Goal: Task Accomplishment & Management: Manage account settings

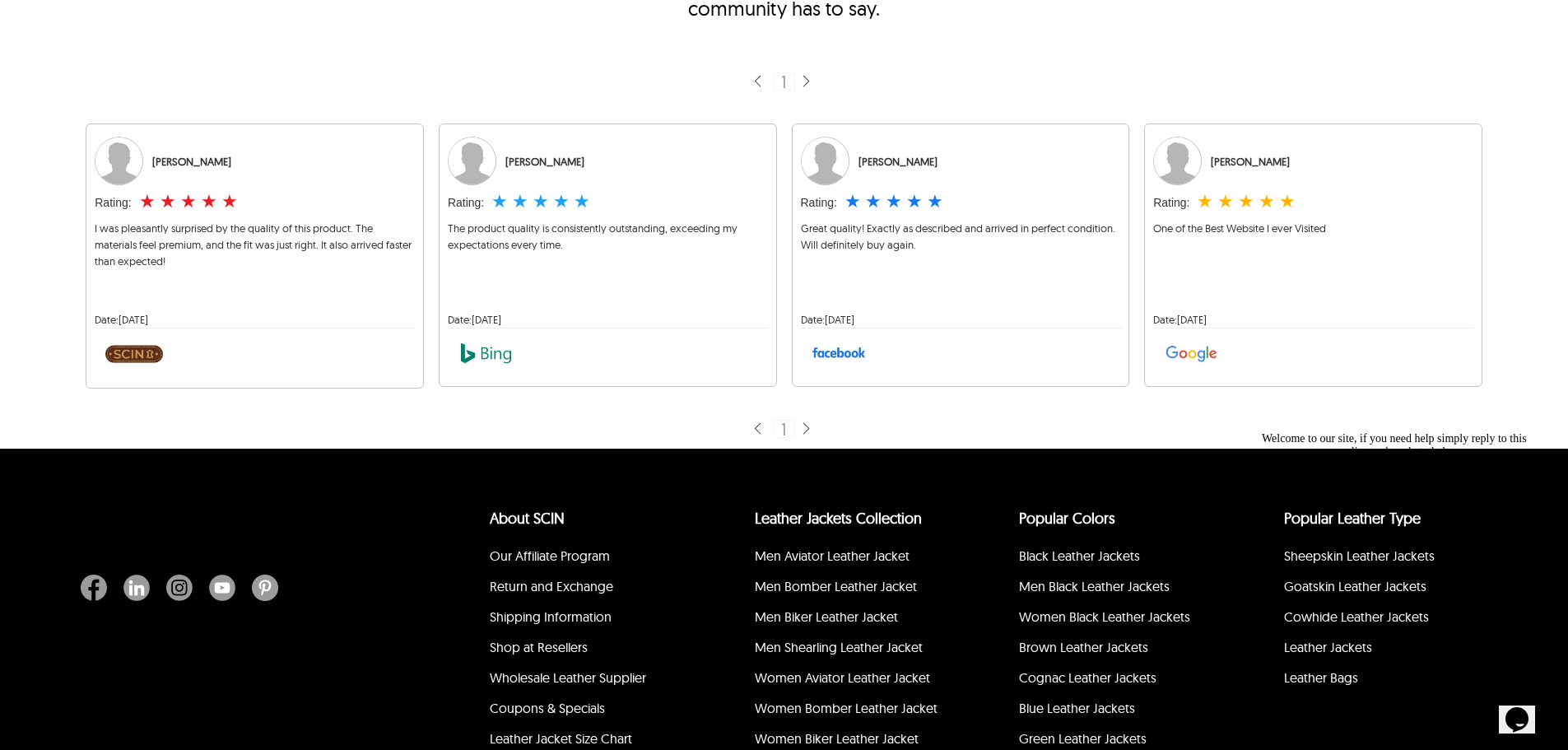
scroll to position [329, 0]
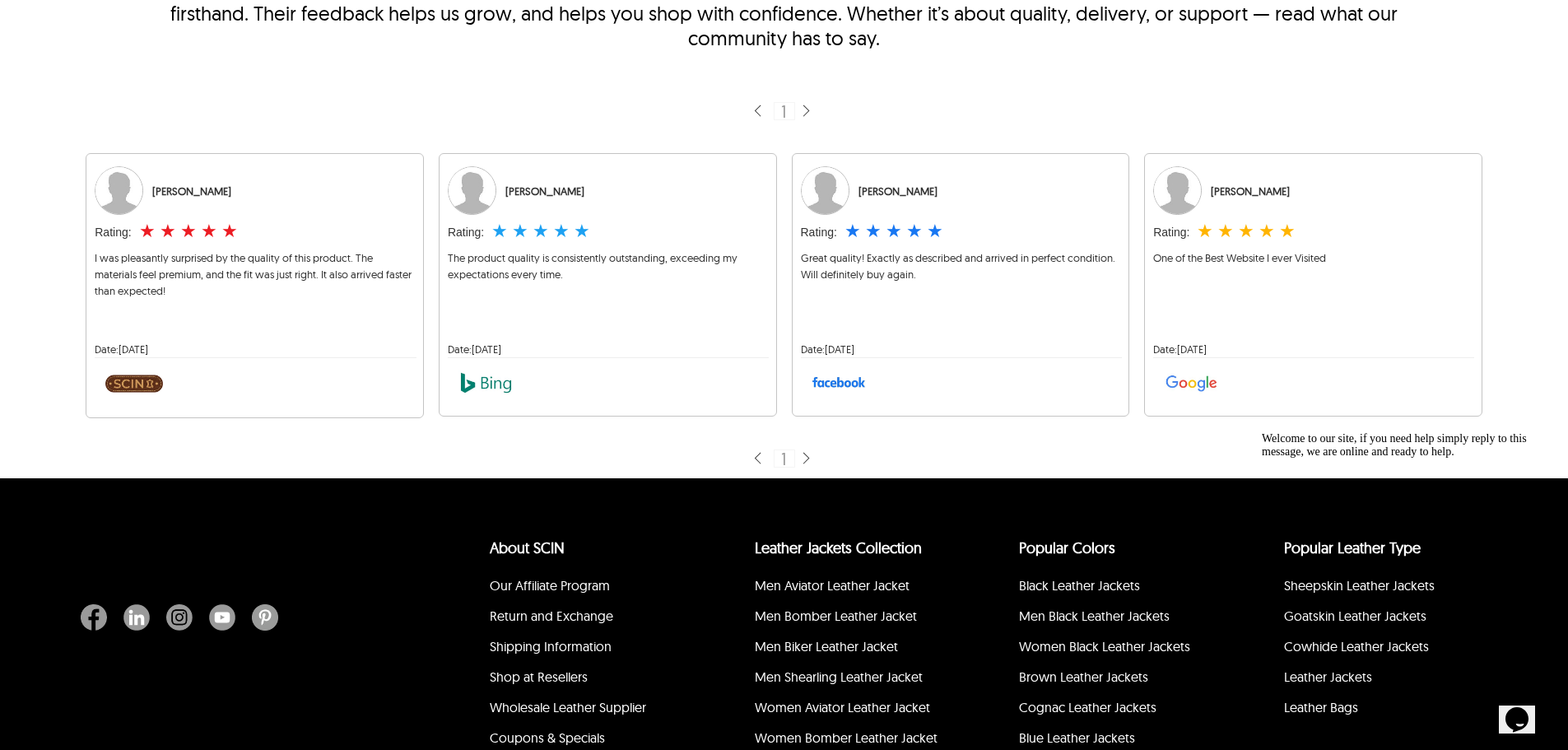
click at [805, 463] on img at bounding box center [805, 459] width 13 height 16
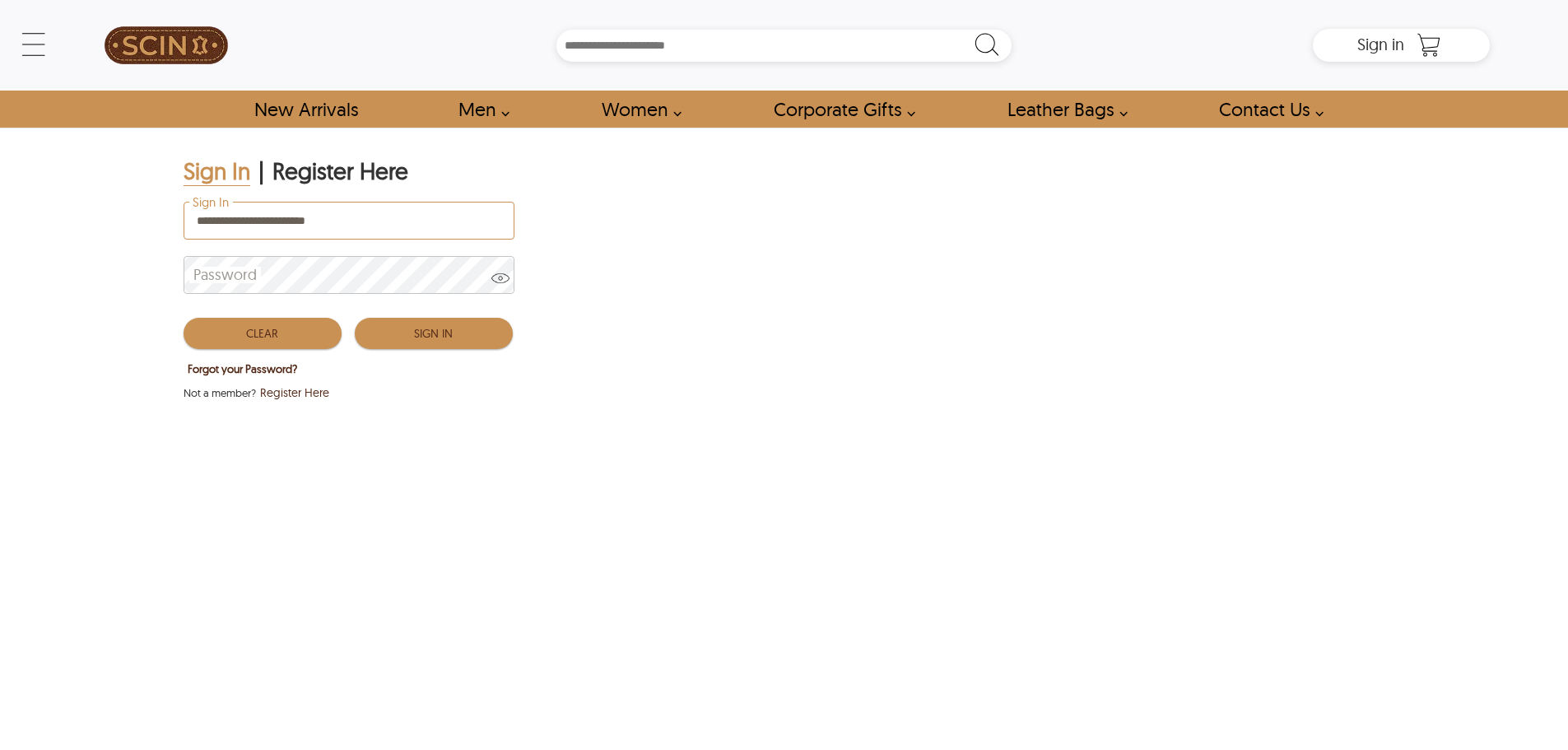
click at [419, 323] on button "Sign In" at bounding box center [434, 334] width 158 height 32
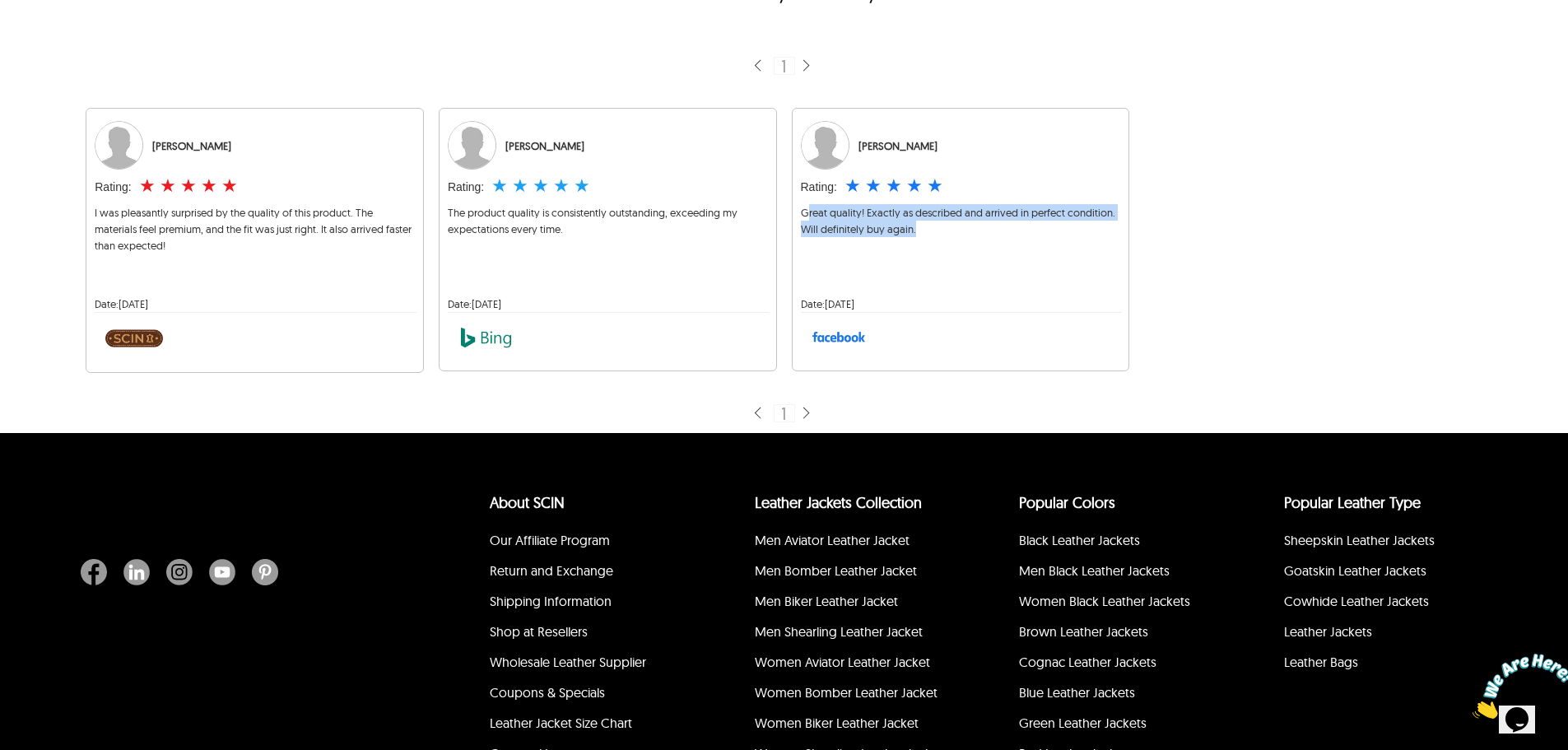
drag, startPoint x: 931, startPoint y: 225, endPoint x: 1027, endPoint y: 22, distance: 224.6
click at [811, 214] on div "Great quality! Exactly as described and arrived in perfect condition. Will defi…" at bounding box center [961, 244] width 320 height 79
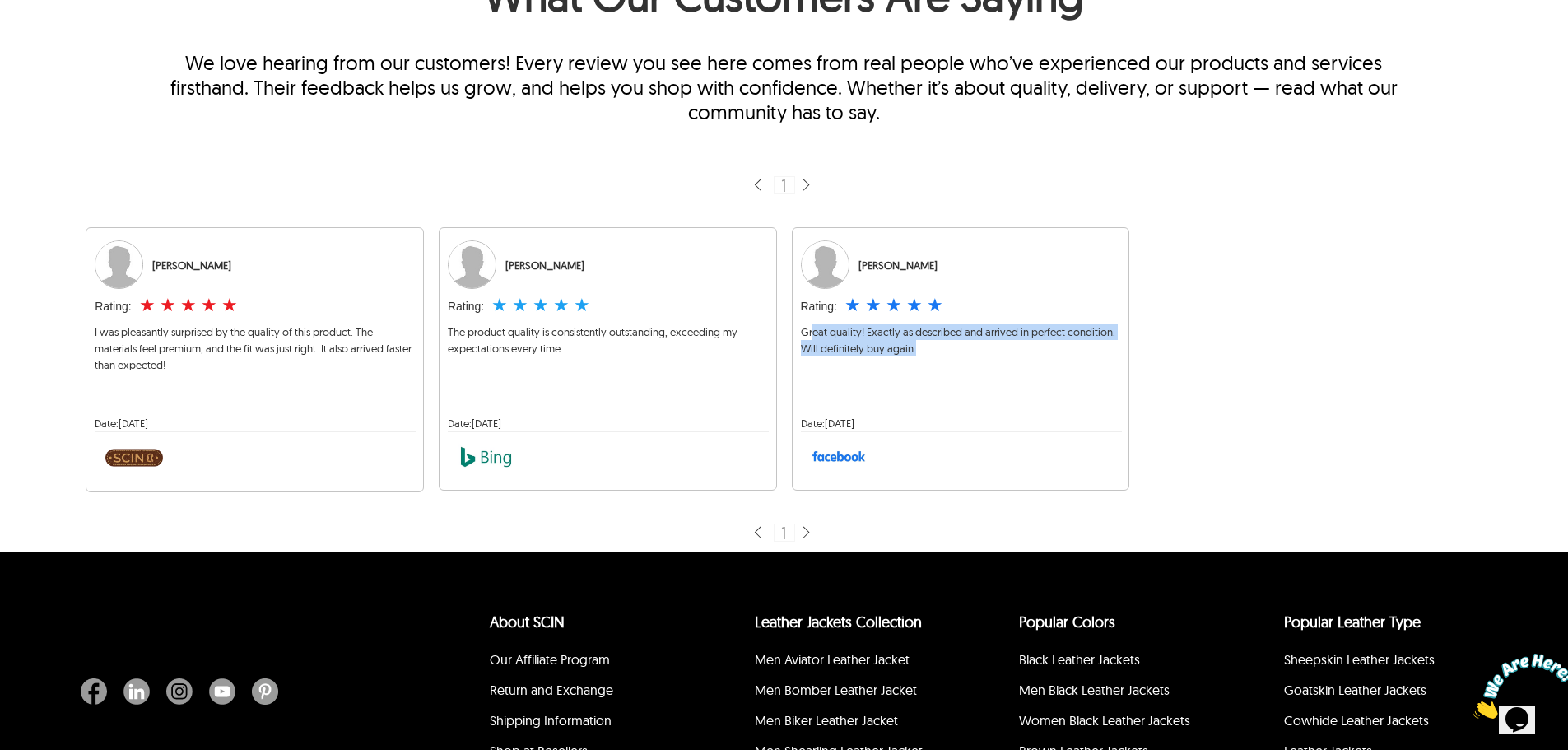
scroll to position [127, 0]
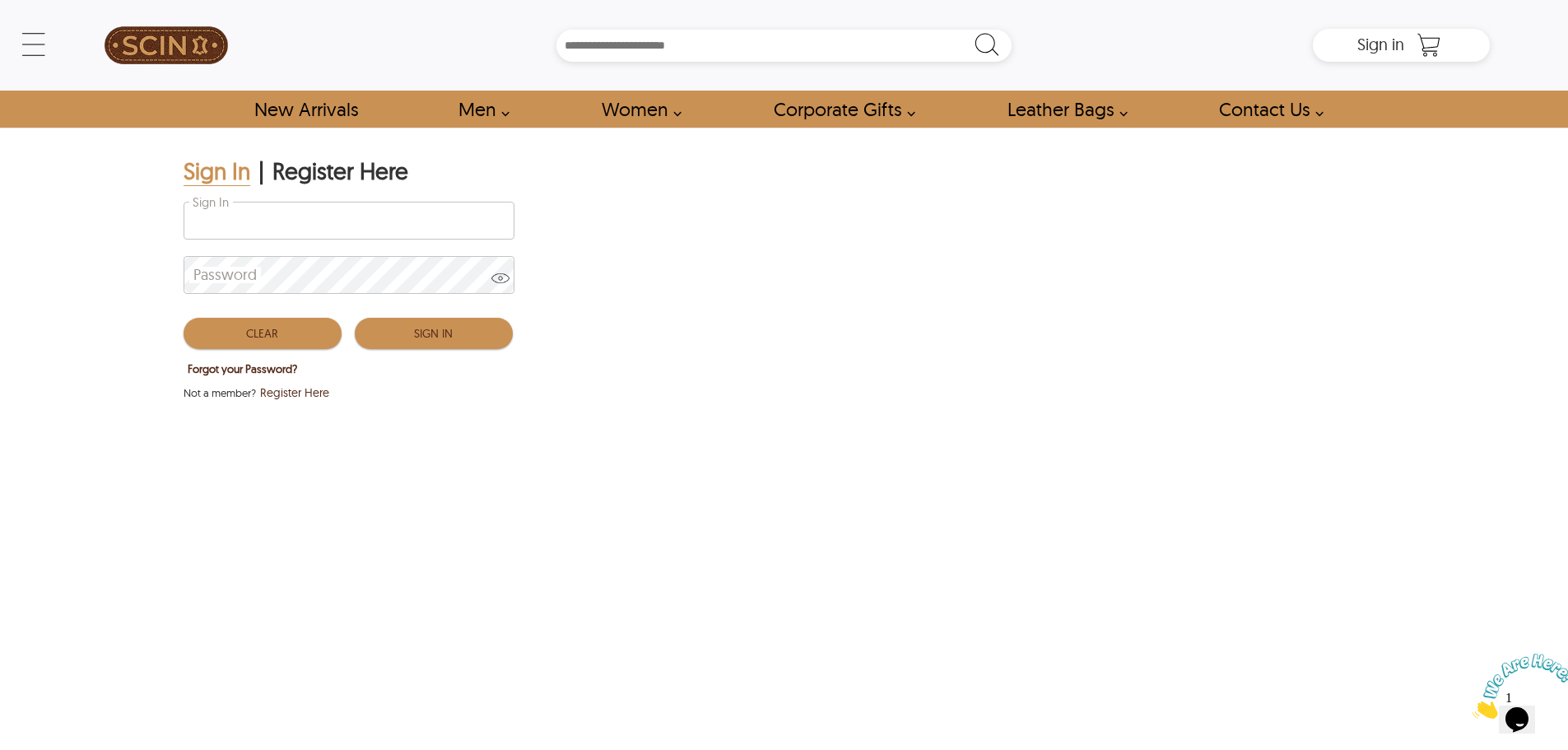
type input "**********"
click at [409, 336] on button "Sign In" at bounding box center [434, 334] width 158 height 32
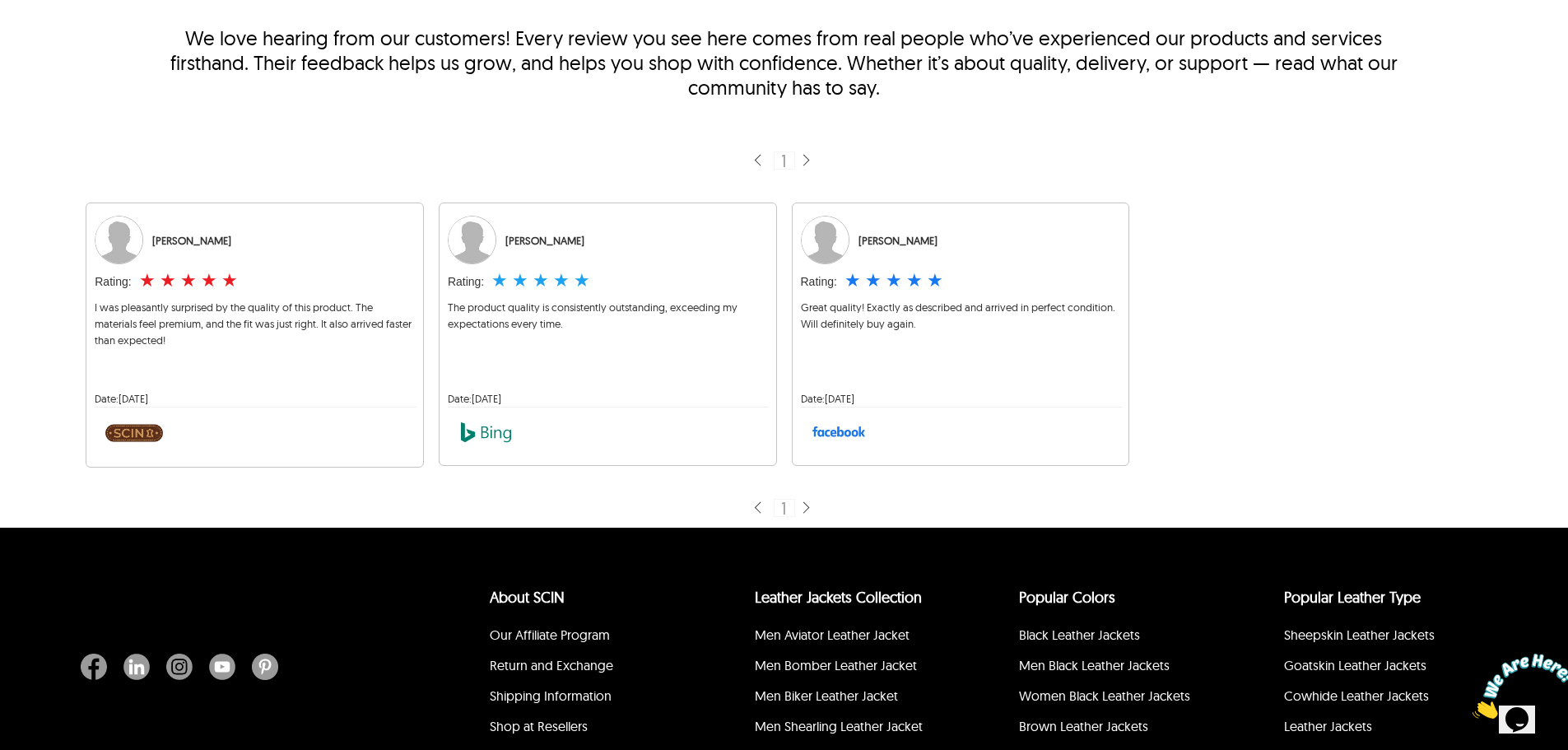
scroll to position [251, 0]
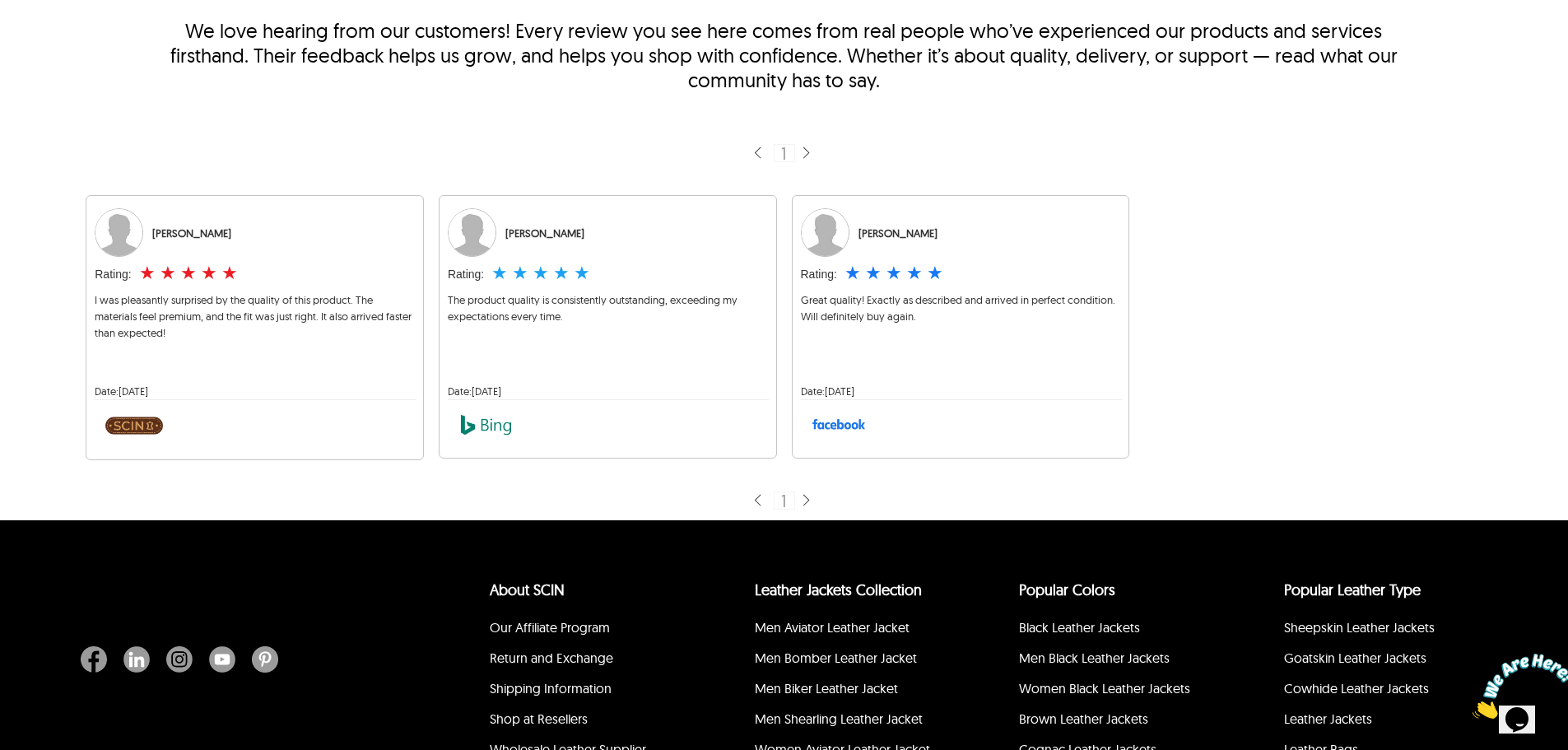
scroll to position [258, 0]
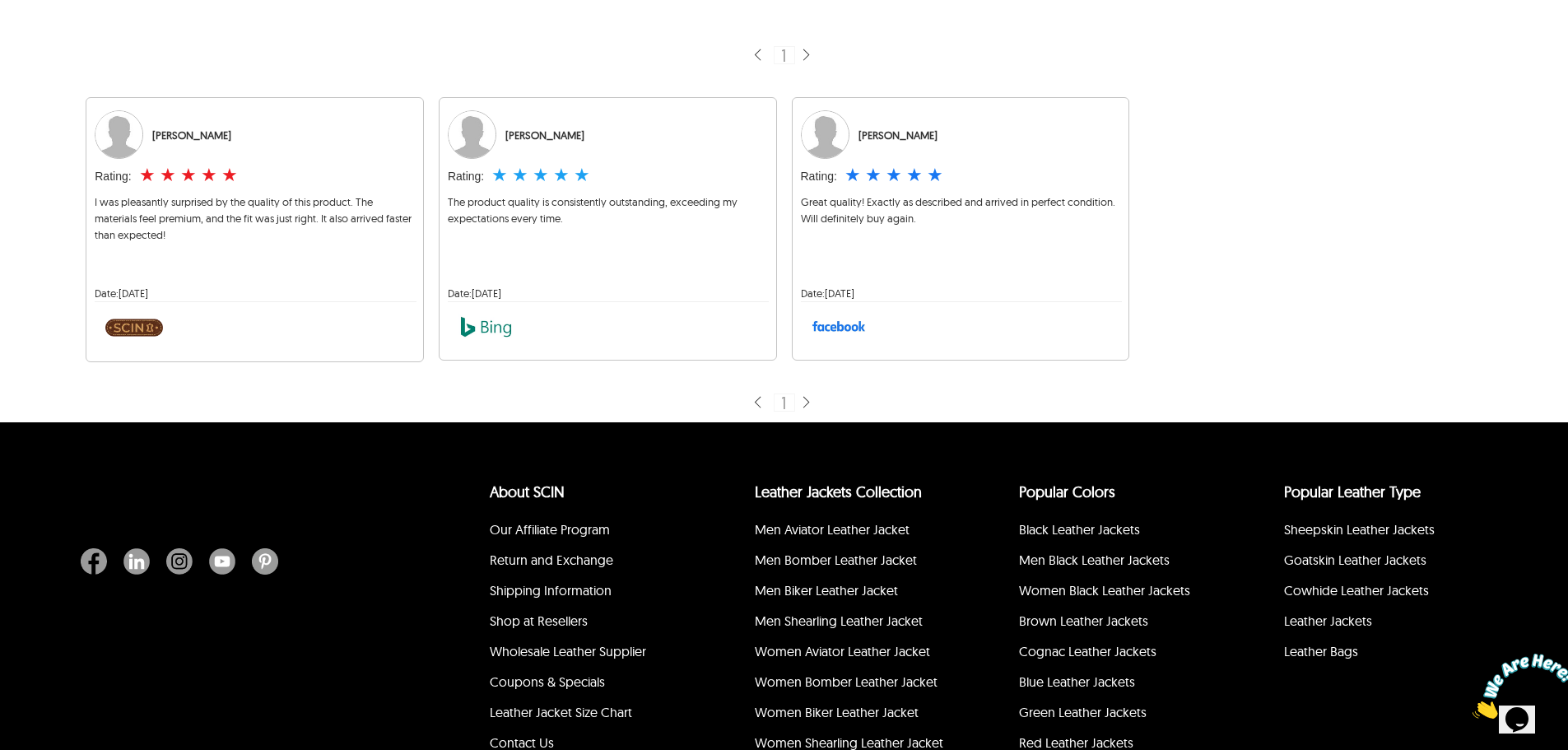
click at [791, 412] on div "1" at bounding box center [785, 402] width 30 height 37
click at [791, 407] on div "1" at bounding box center [784, 402] width 21 height 18
click at [791, 419] on div "1" at bounding box center [785, 402] width 30 height 37
click at [790, 58] on div "1" at bounding box center [784, 55] width 21 height 18
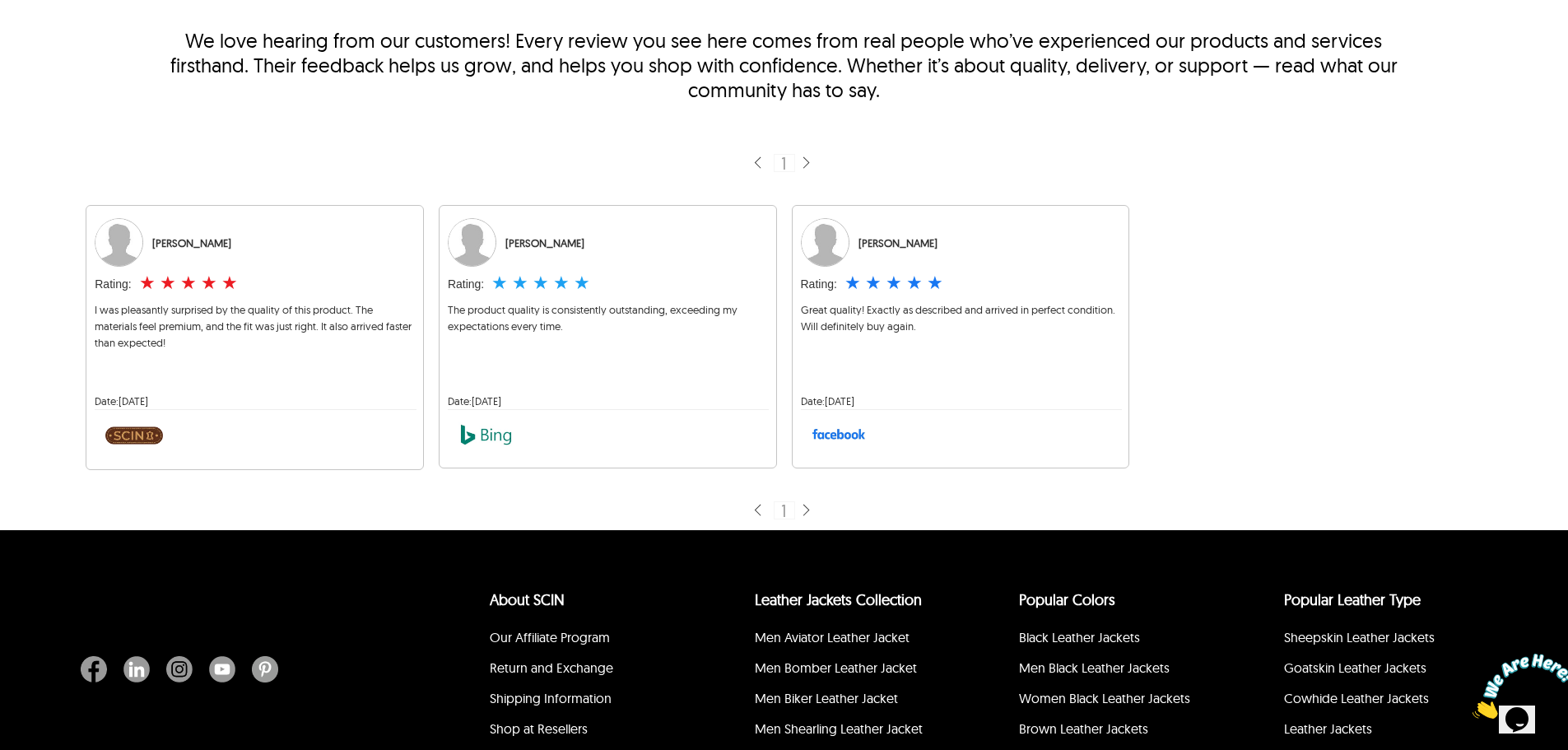
scroll to position [248, 0]
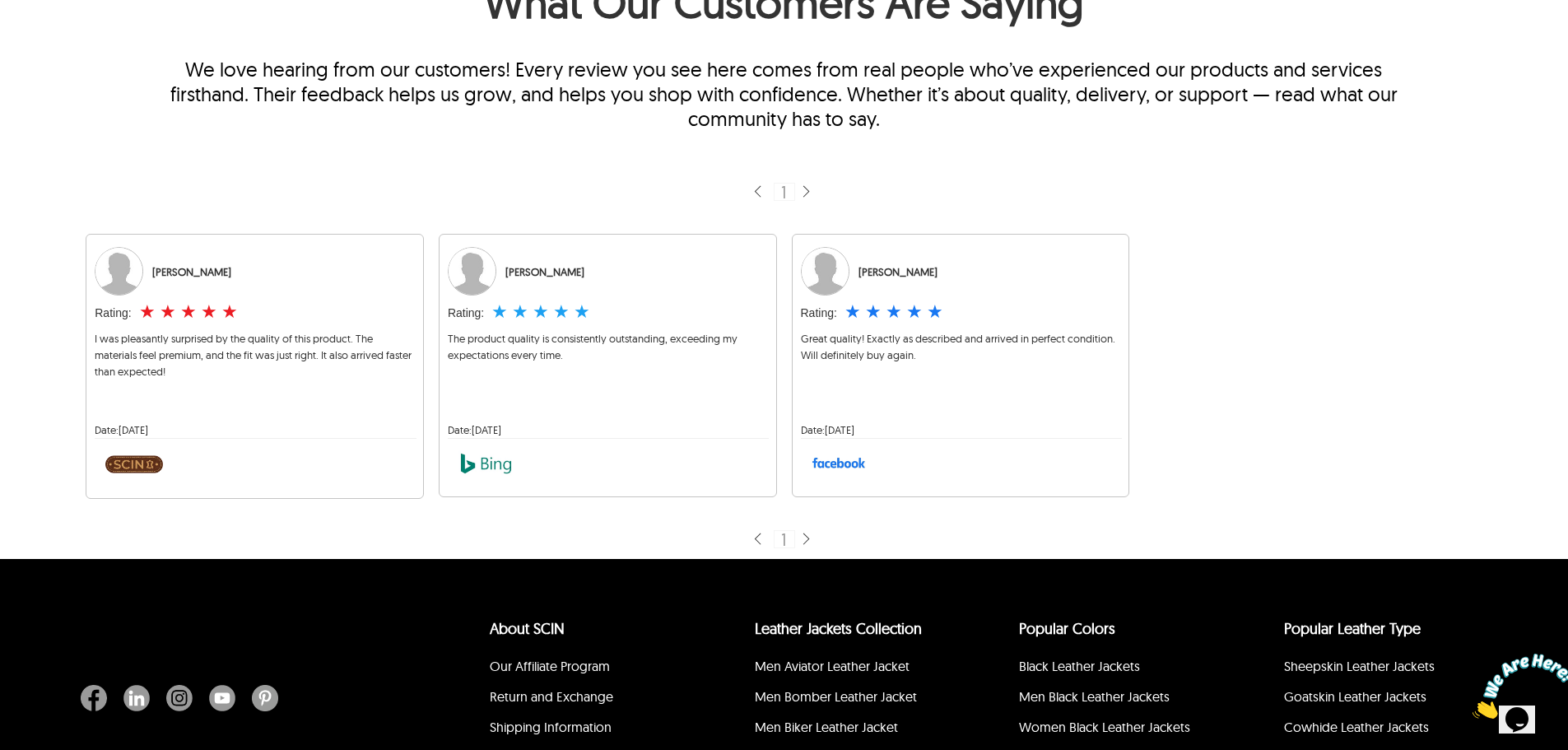
click at [805, 539] on img at bounding box center [805, 540] width 13 height 16
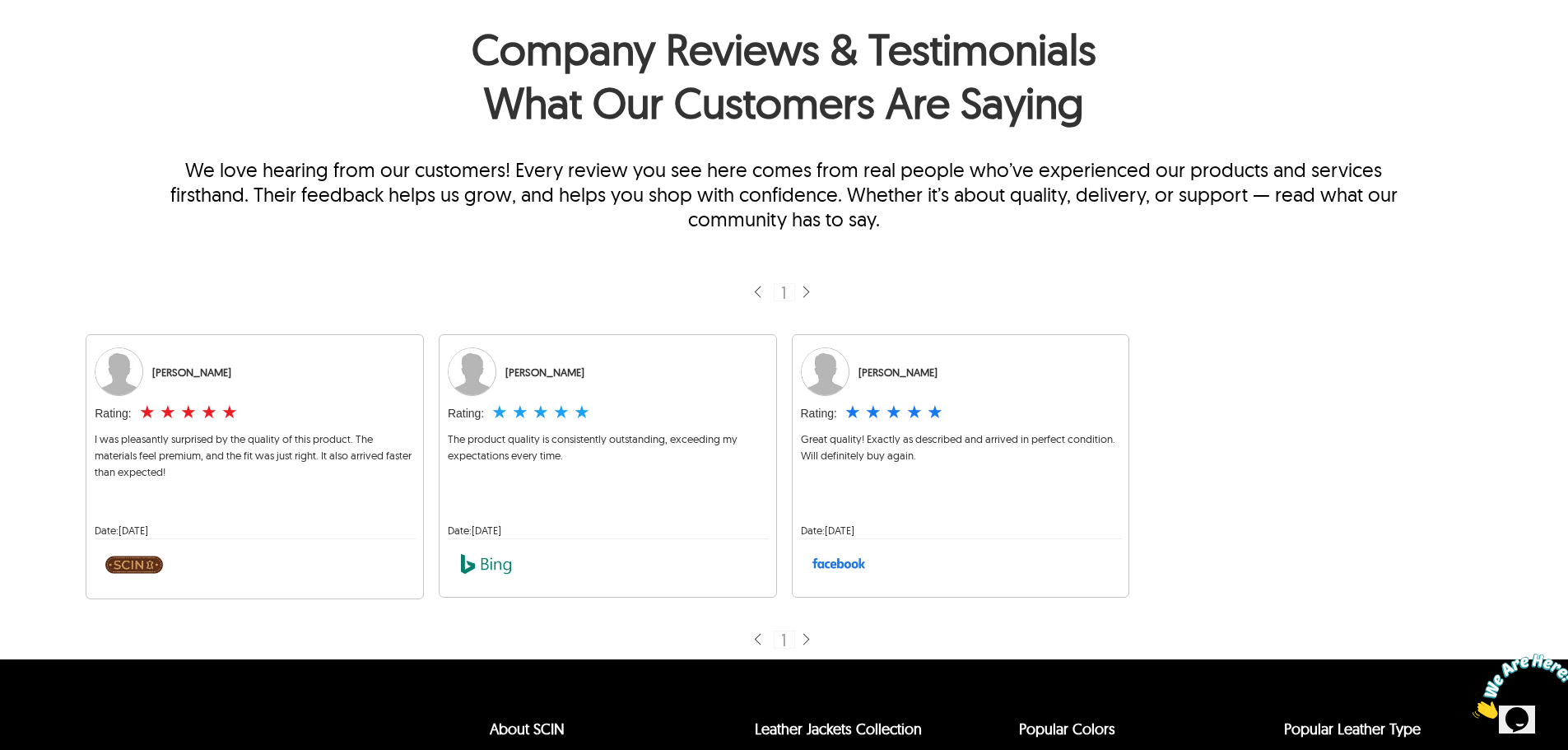
scroll to position [167, 0]
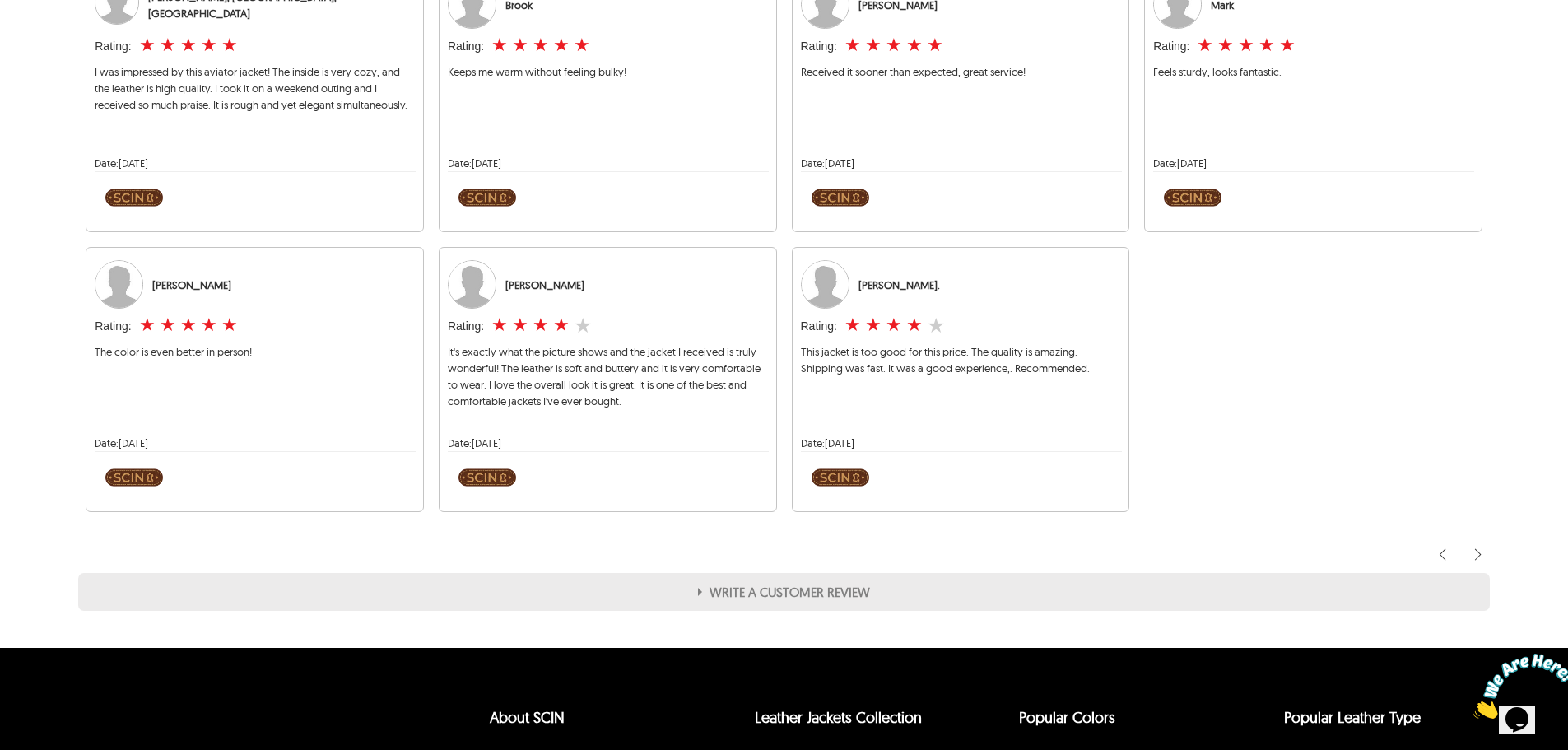
scroll to position [2553, 0]
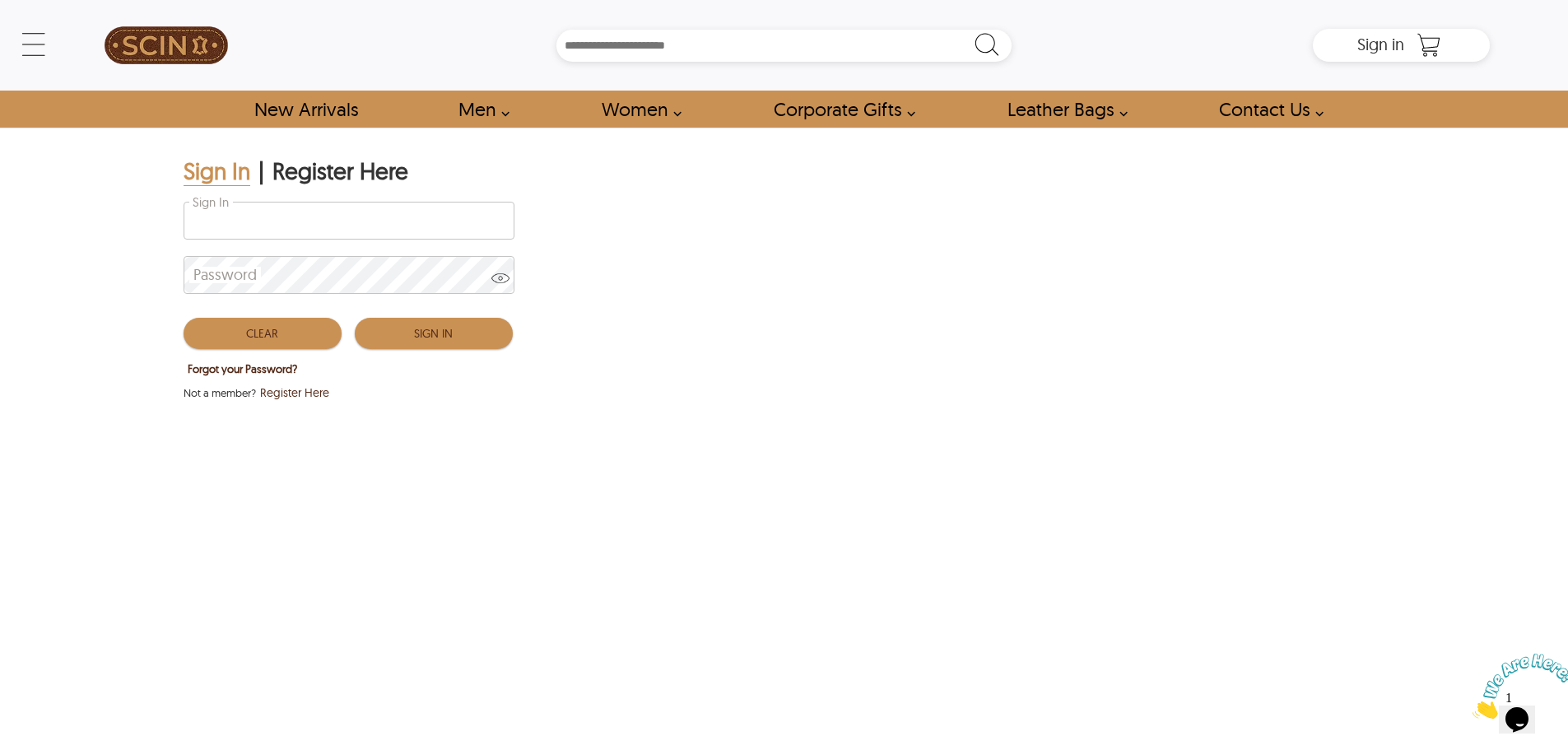
type input "**********"
click at [430, 327] on button "Sign In" at bounding box center [434, 334] width 158 height 32
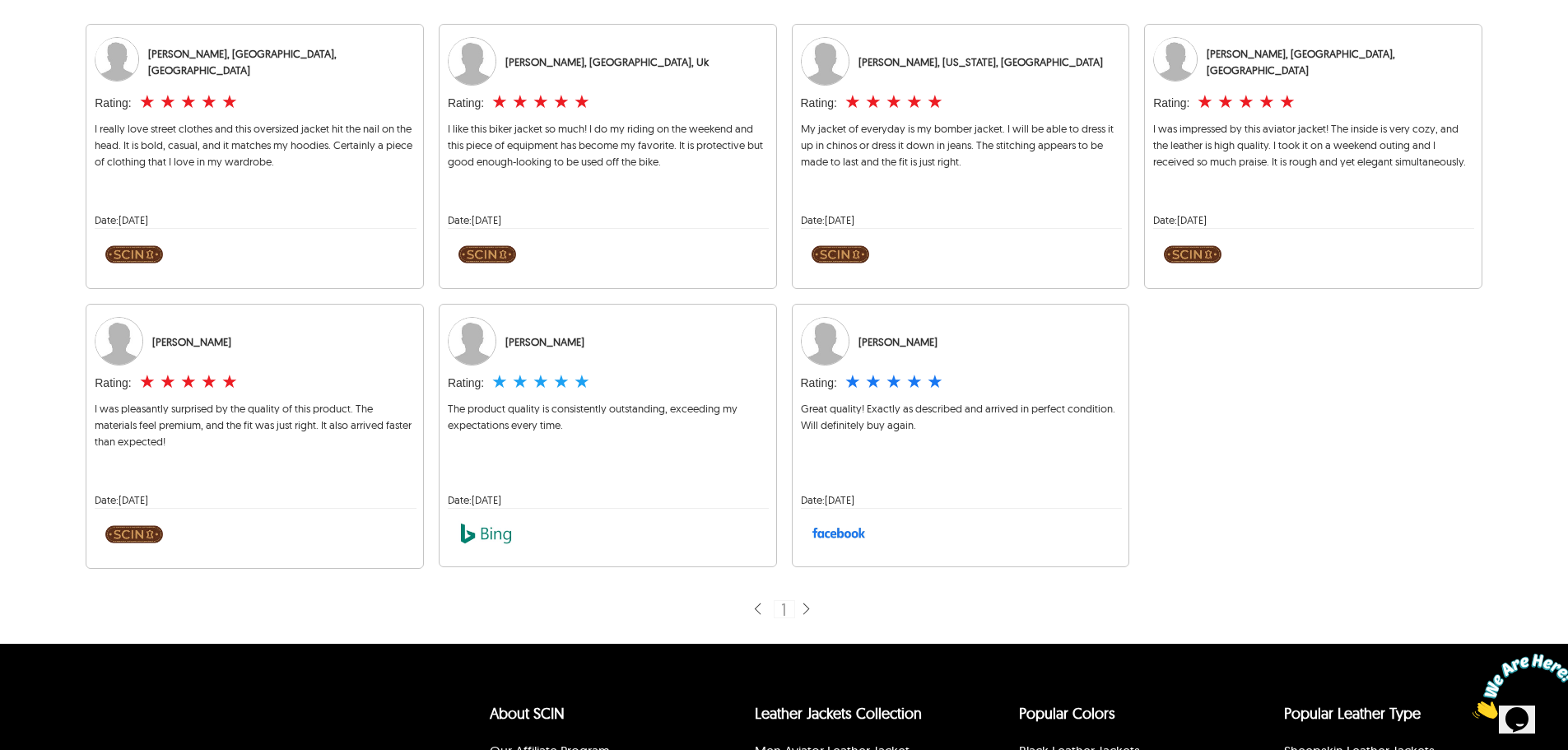
scroll to position [377, 0]
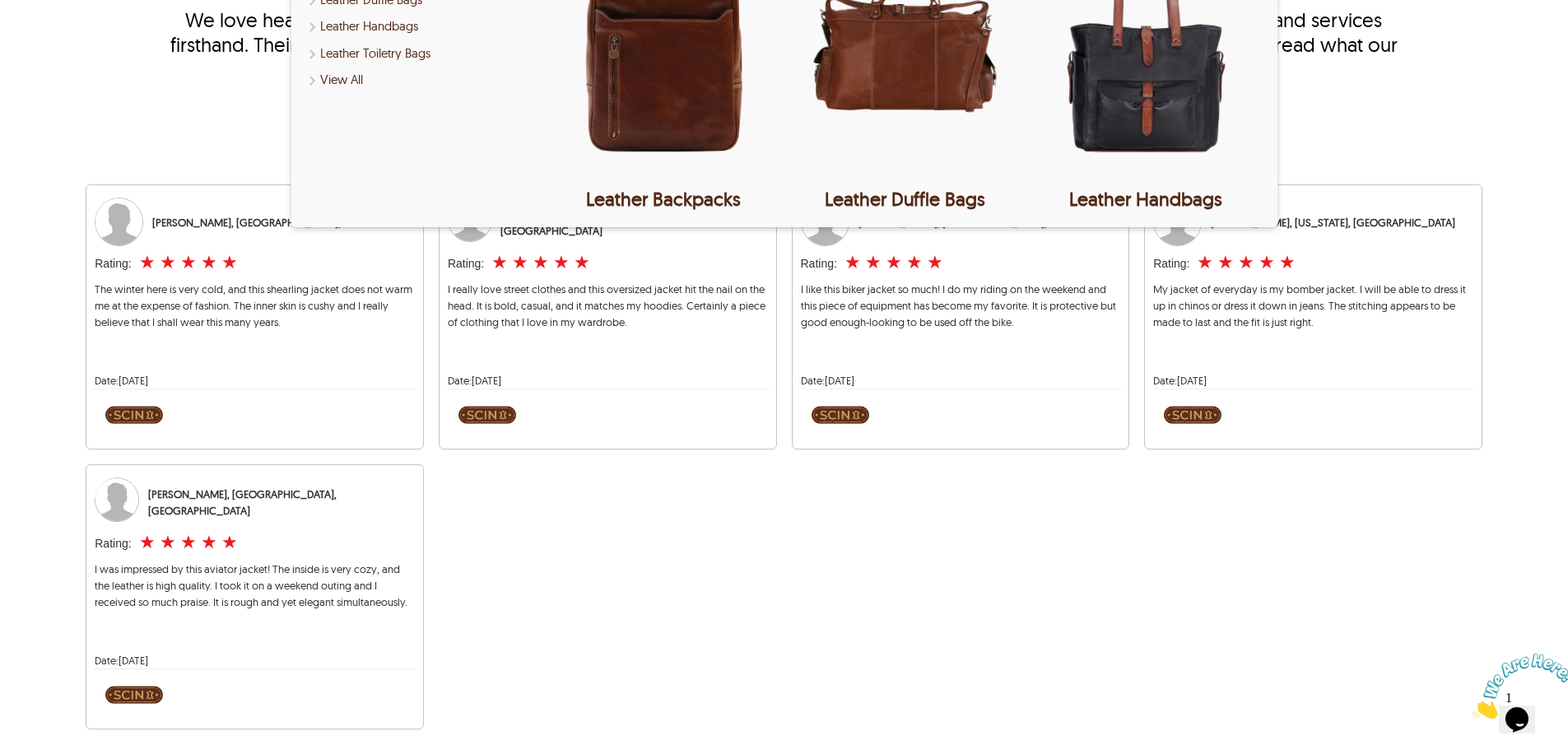
scroll to position [412, 0]
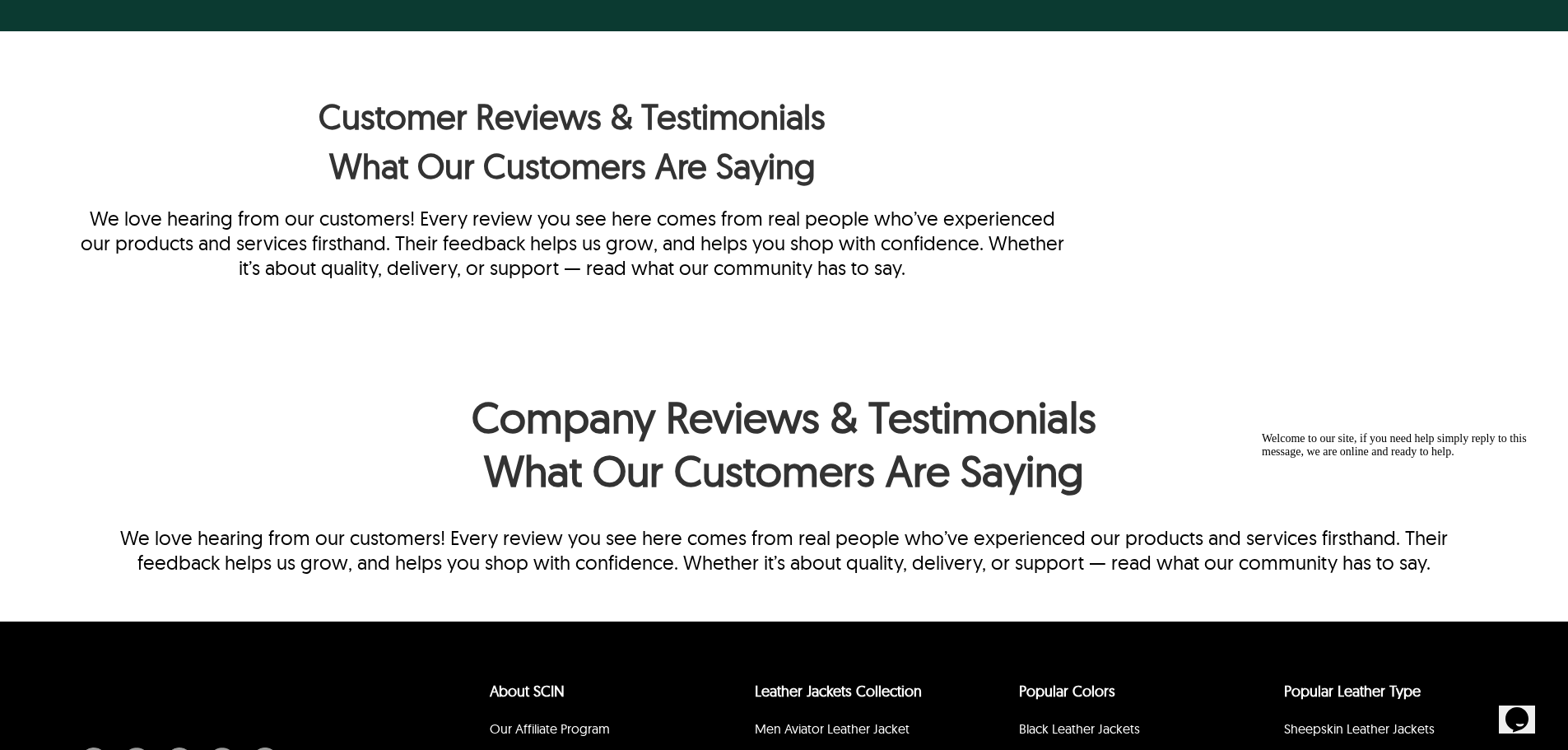
scroll to position [659, 0]
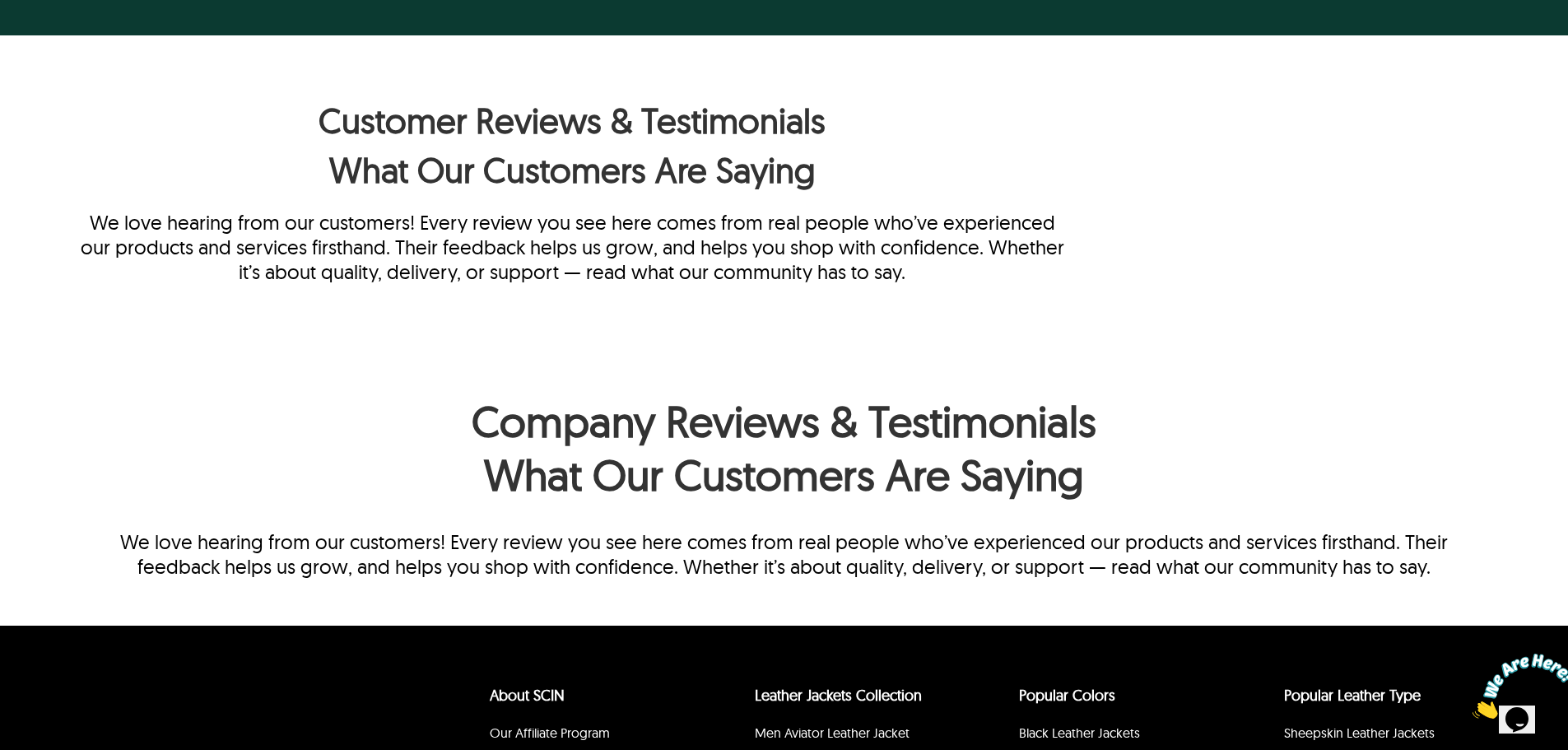
scroll to position [659, 0]
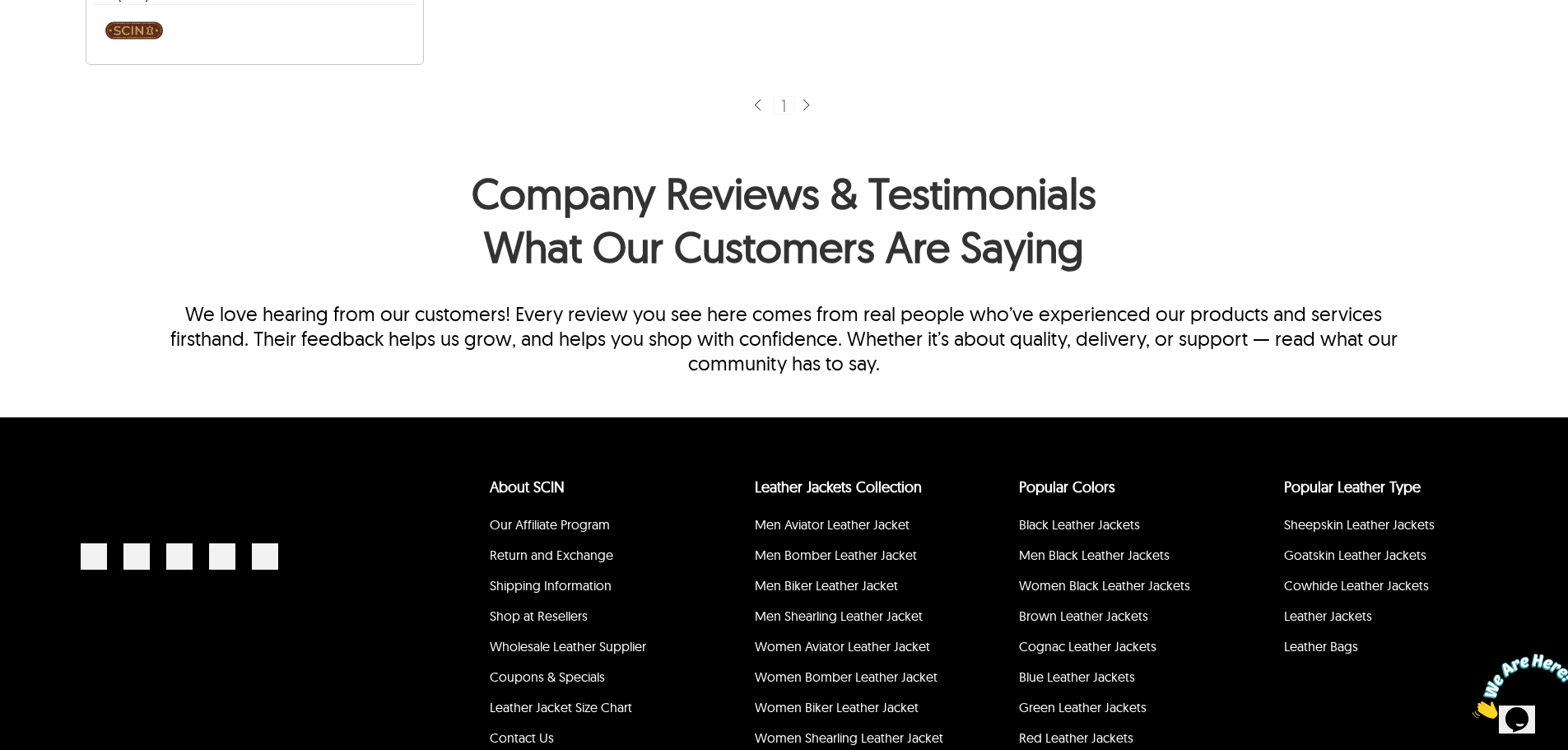
scroll to position [1236, 0]
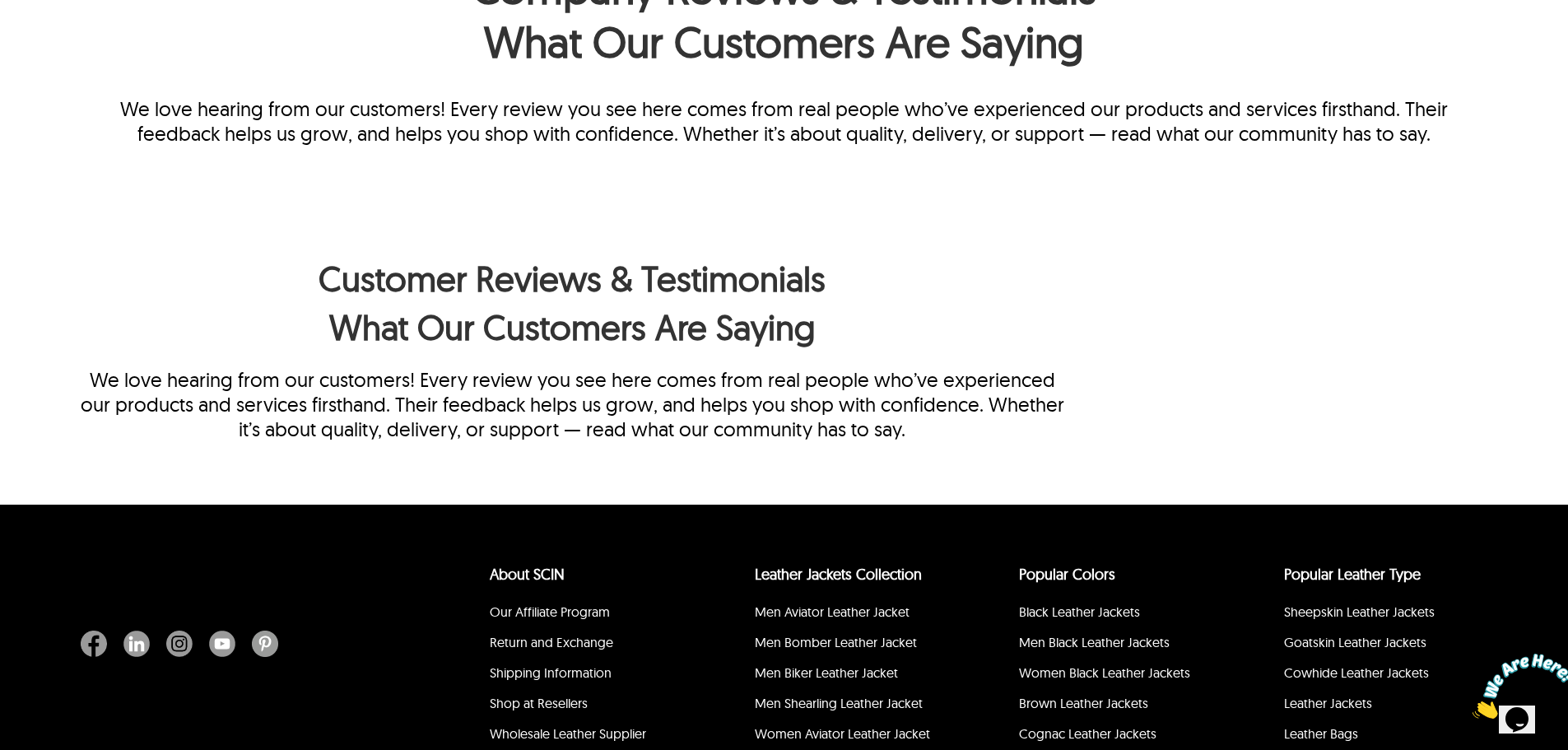
scroll to position [581, 0]
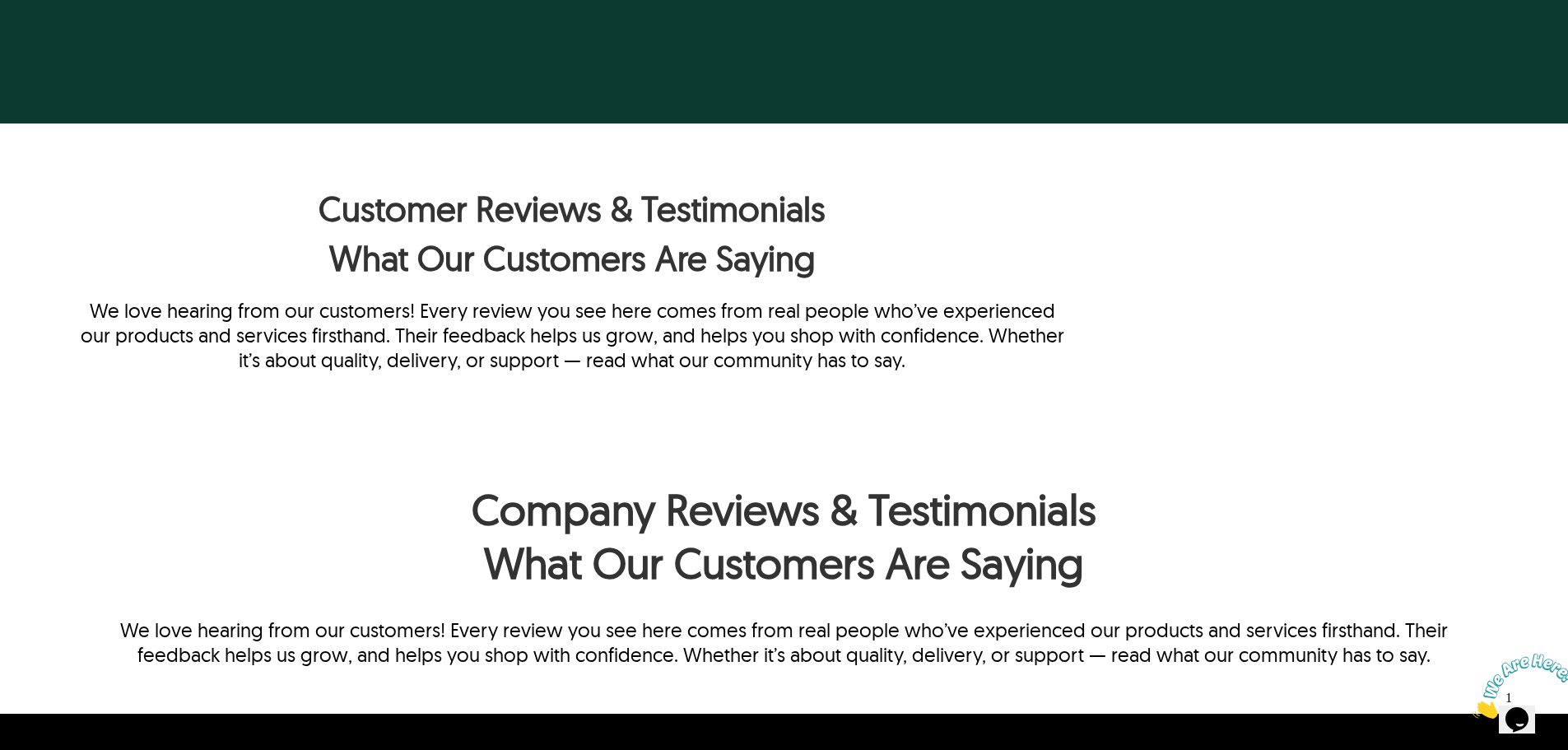
scroll to position [494, 0]
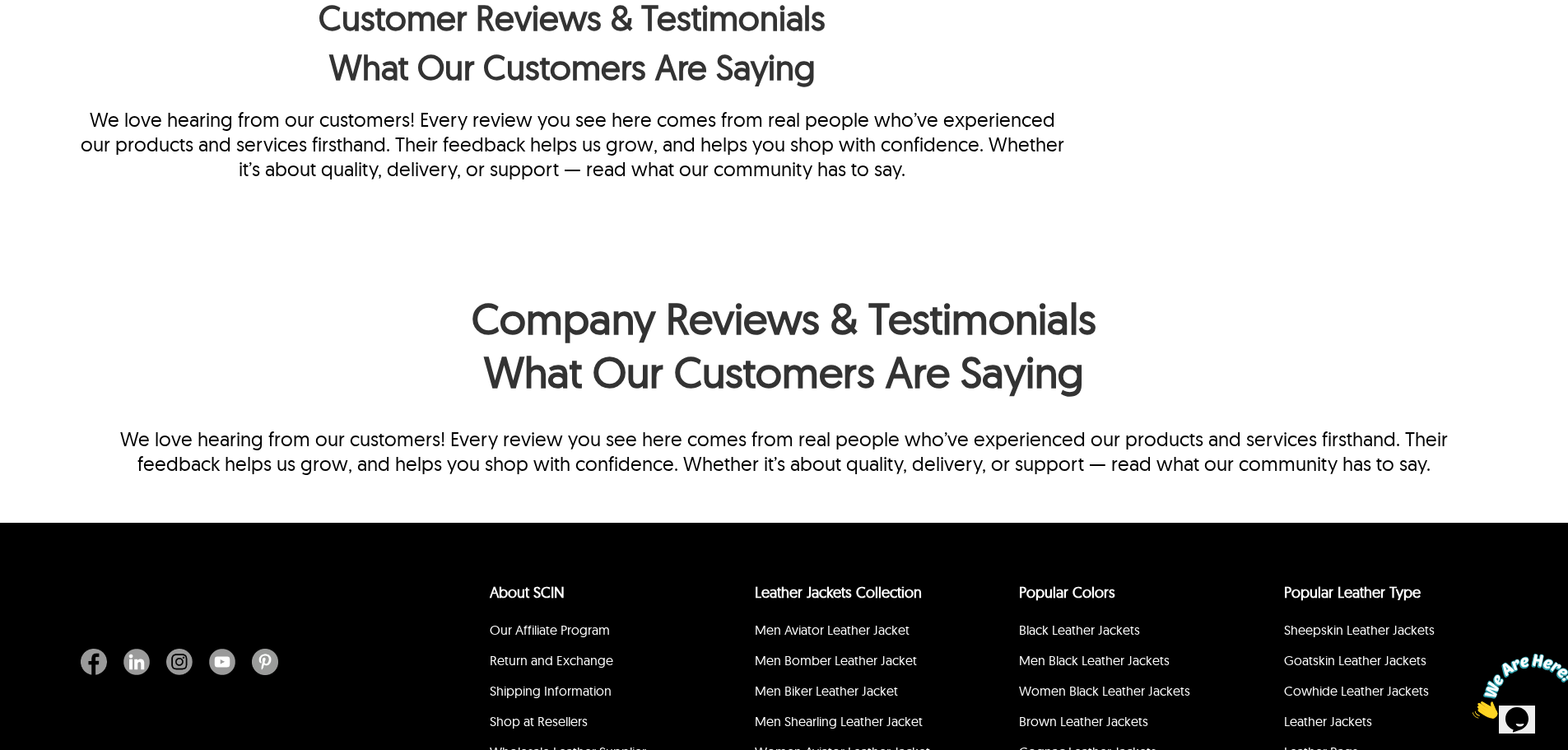
scroll to position [745, 0]
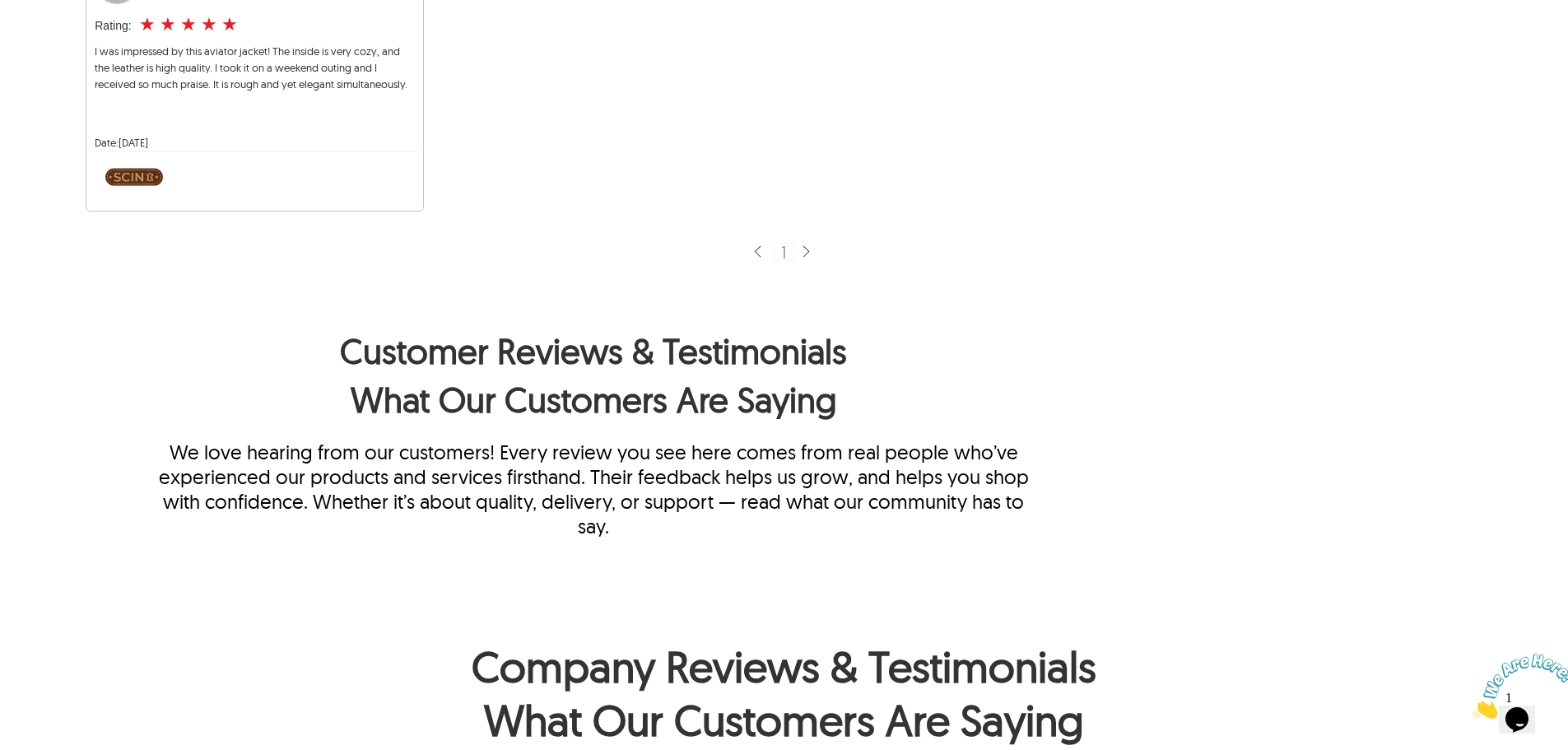
scroll to position [742, 0]
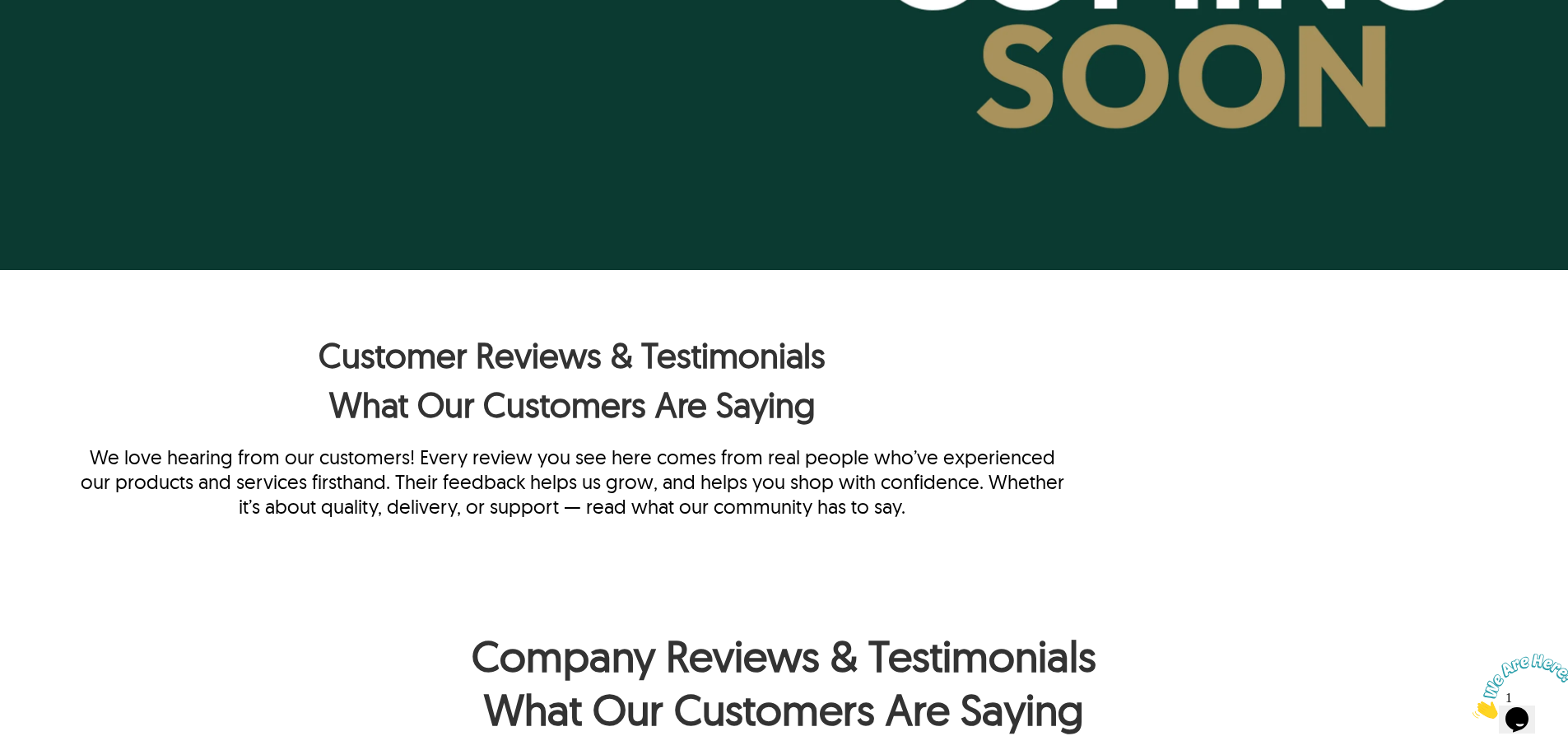
scroll to position [828, 0]
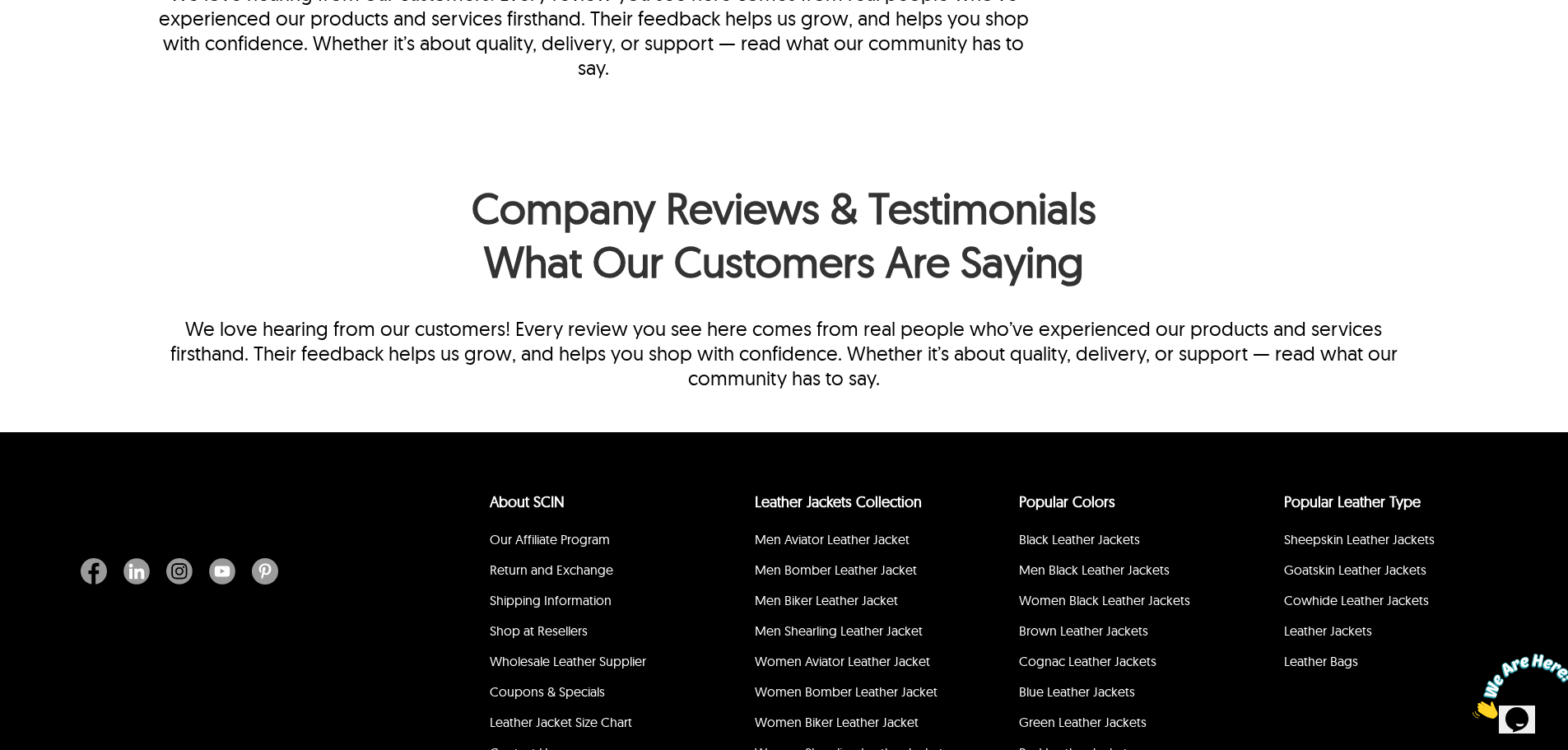
scroll to position [1633, 0]
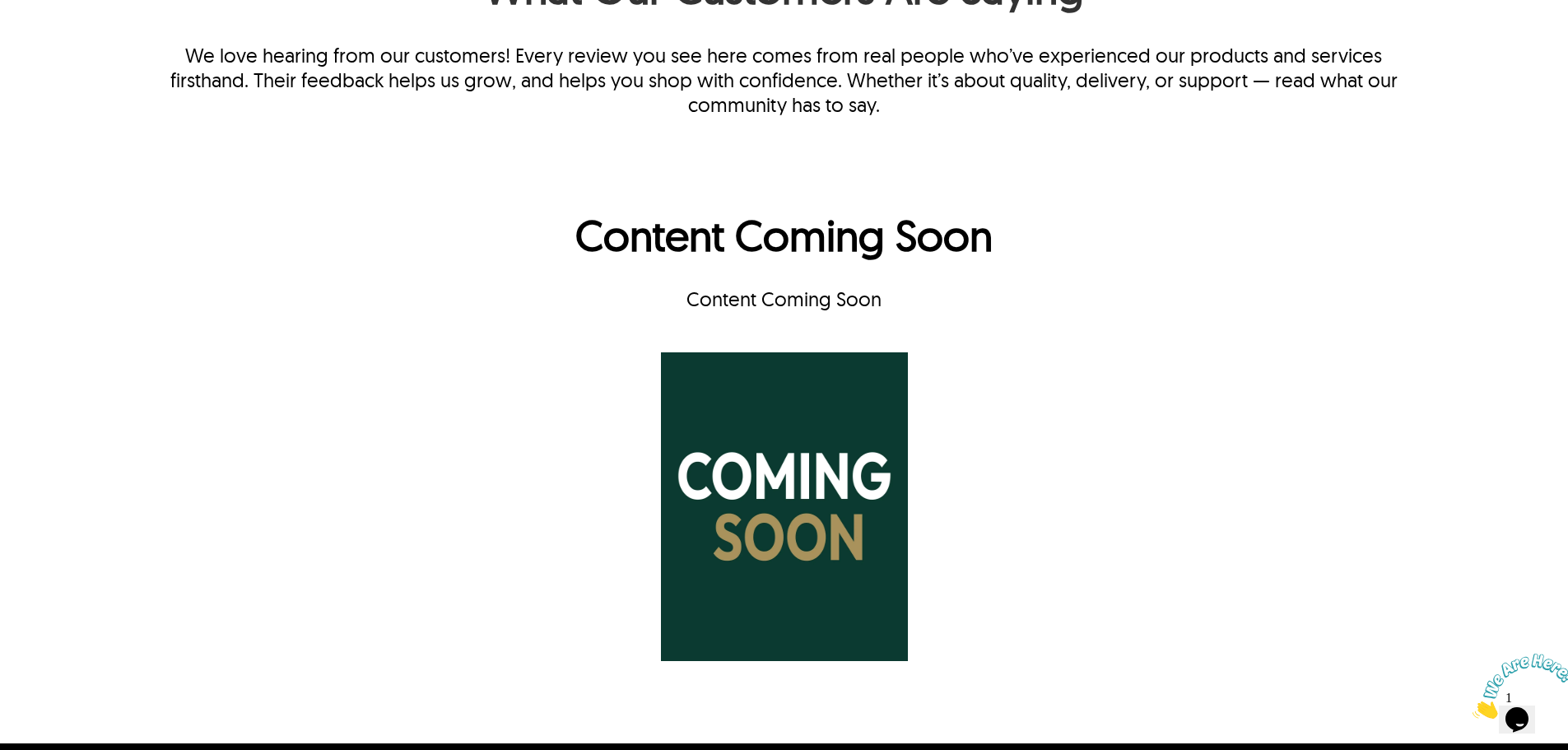
scroll to position [1730, 0]
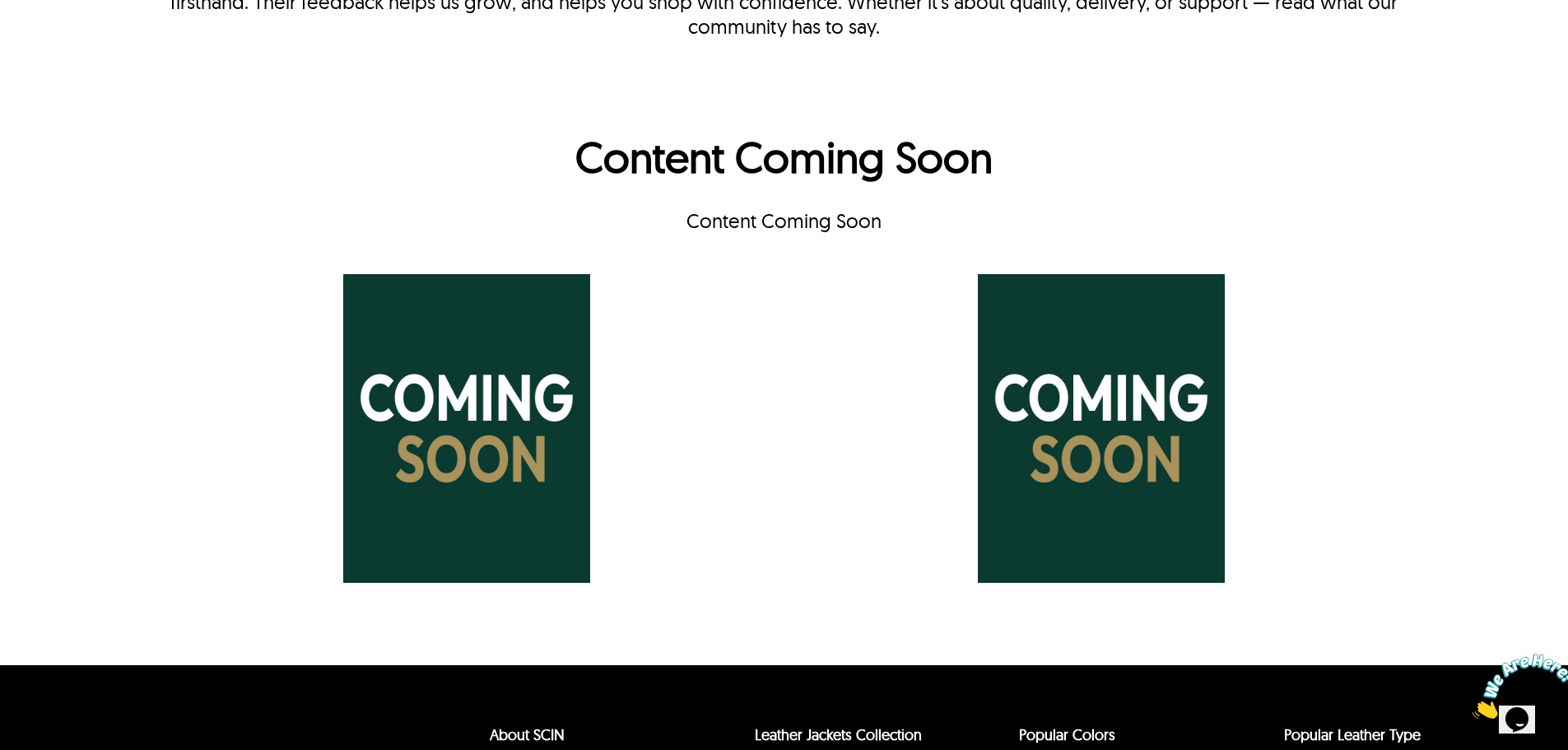
scroll to position [1812, 0]
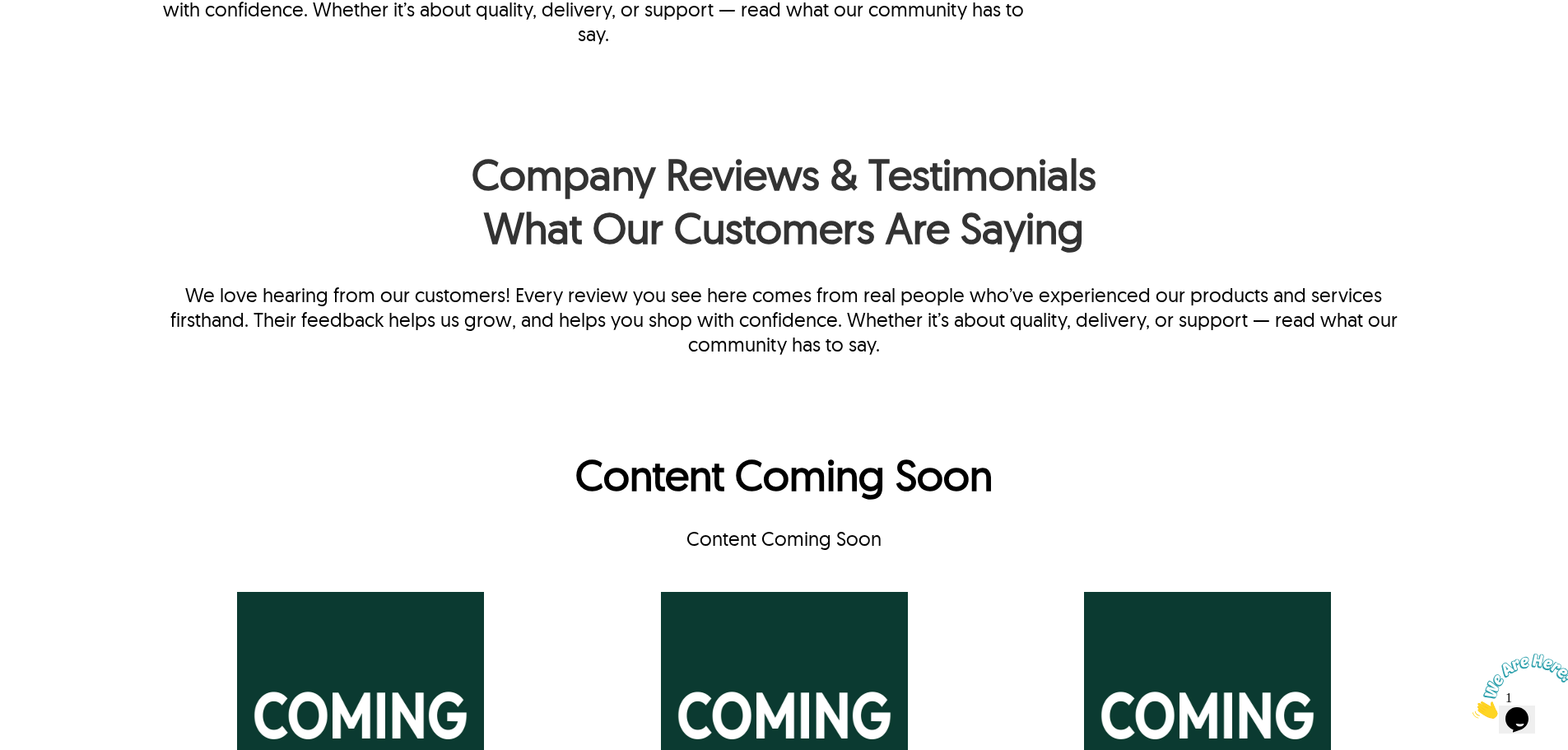
scroll to position [1641, 0]
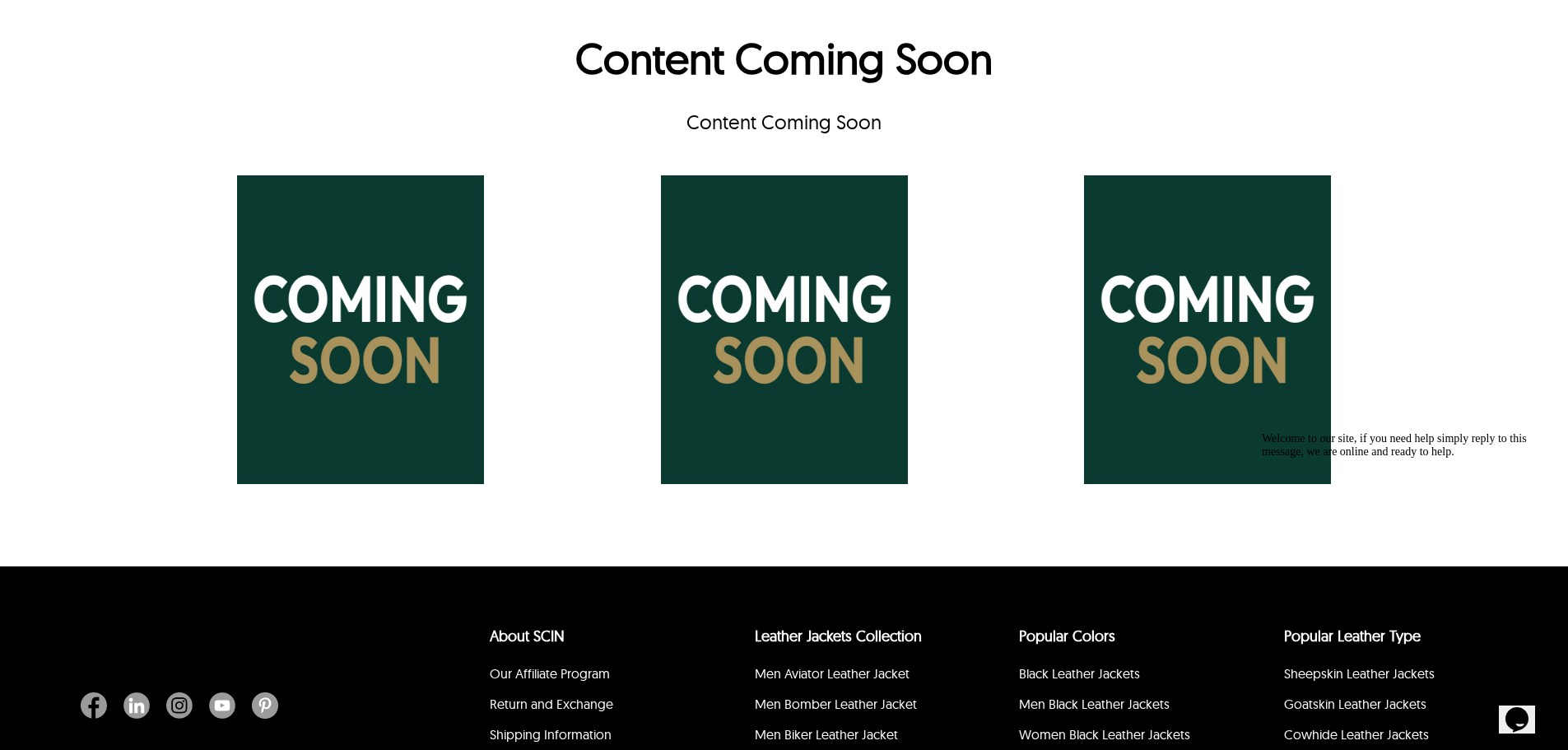
scroll to position [2054, 0]
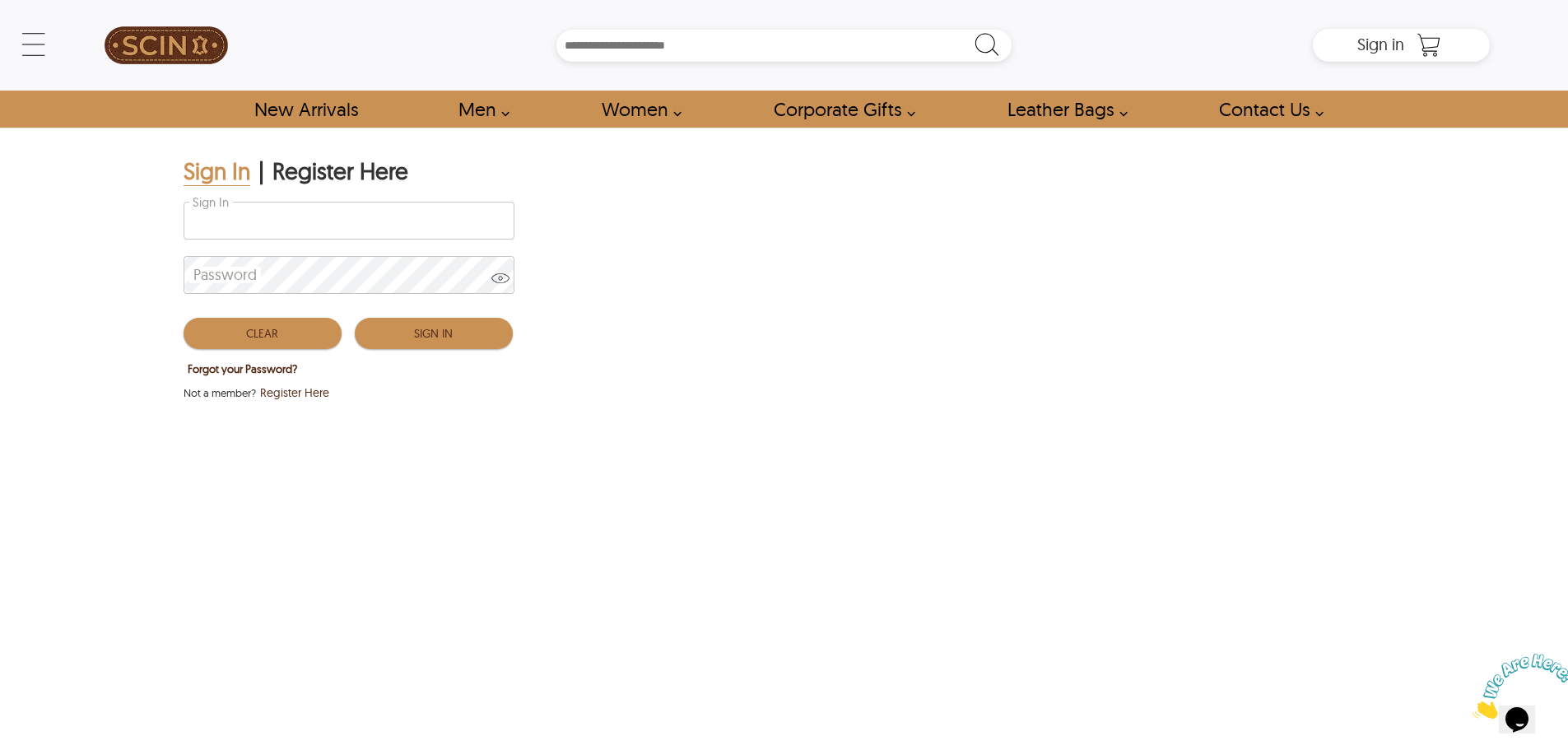
type input "**********"
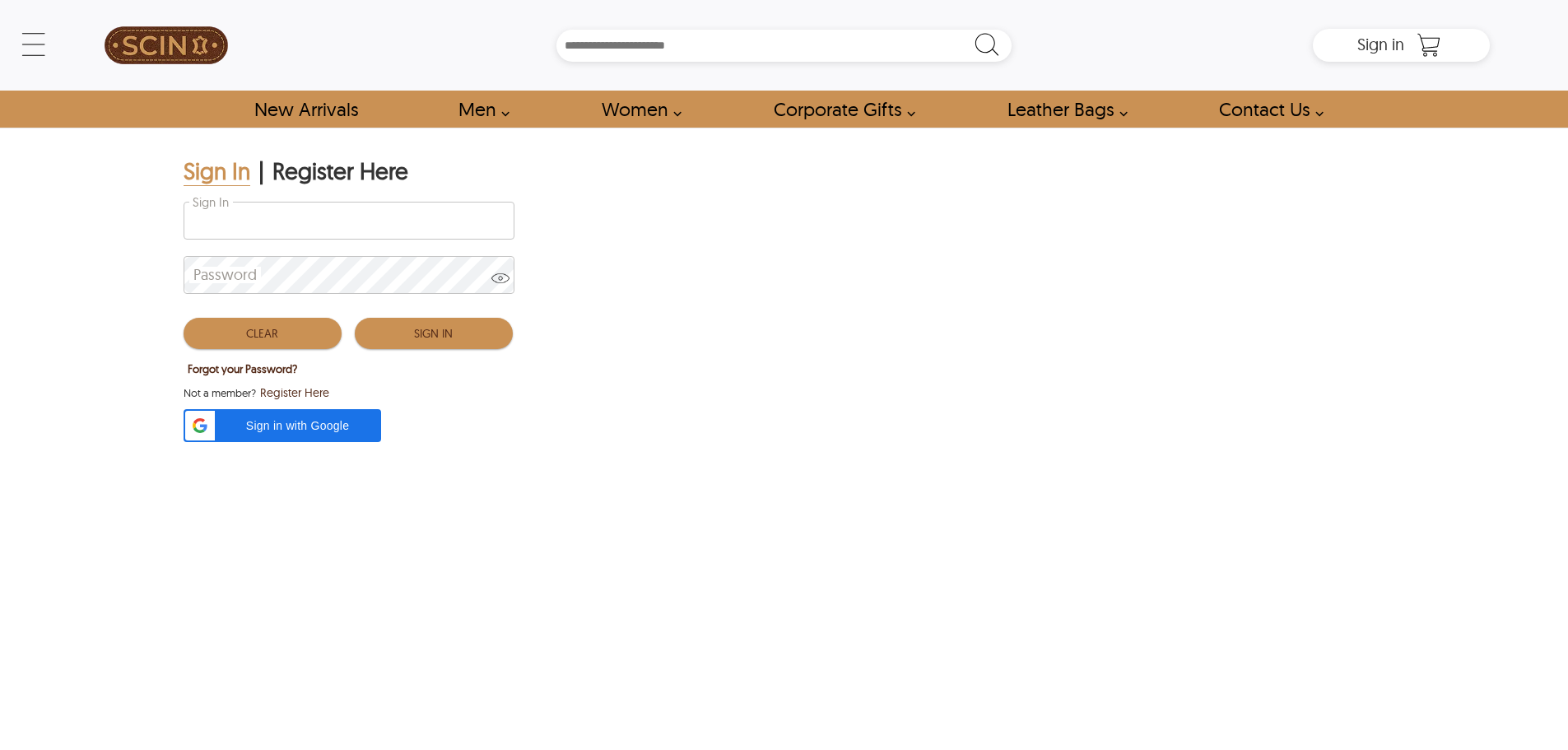
type input "**********"
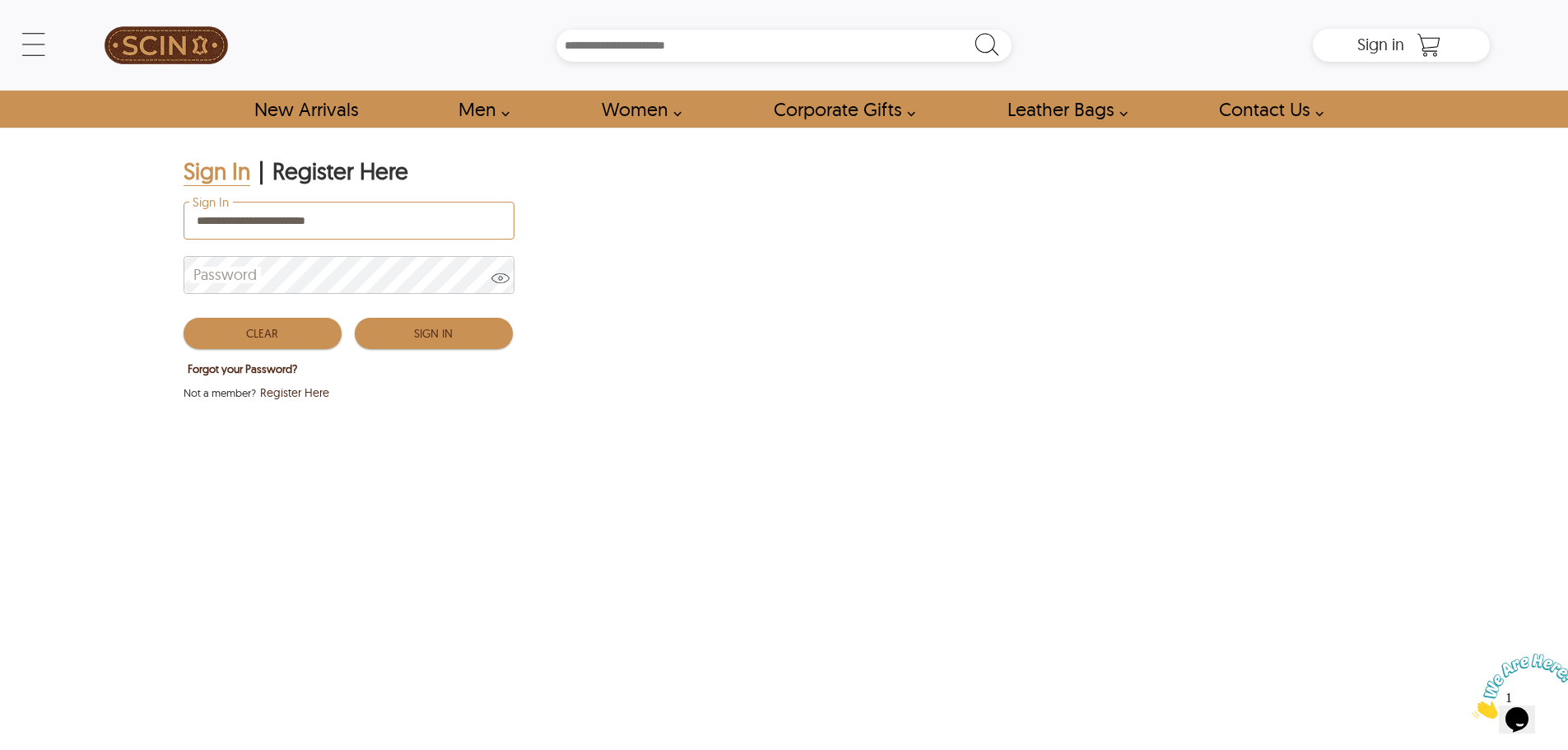
click at [427, 333] on button "Sign In" at bounding box center [434, 334] width 158 height 32
